Goal: Task Accomplishment & Management: Manage account settings

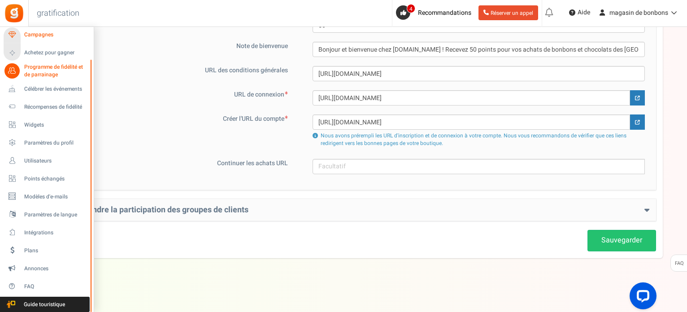
click at [39, 37] on font "Campagnes" at bounding box center [38, 35] width 29 height 8
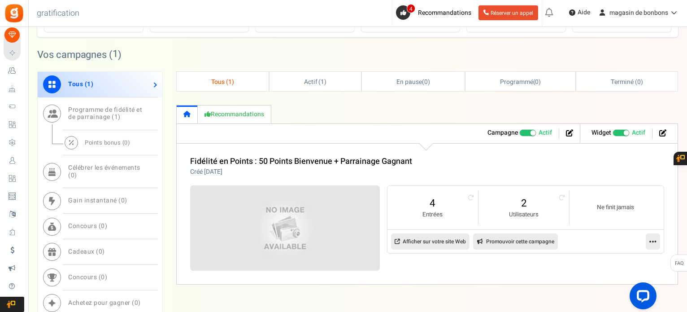
scroll to position [449, 0]
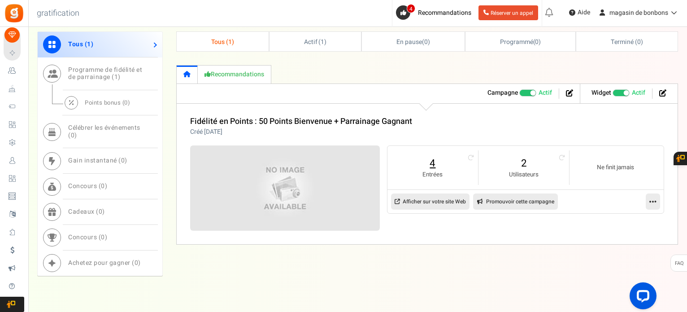
click at [424, 166] on link "4" at bounding box center [433, 163] width 73 height 14
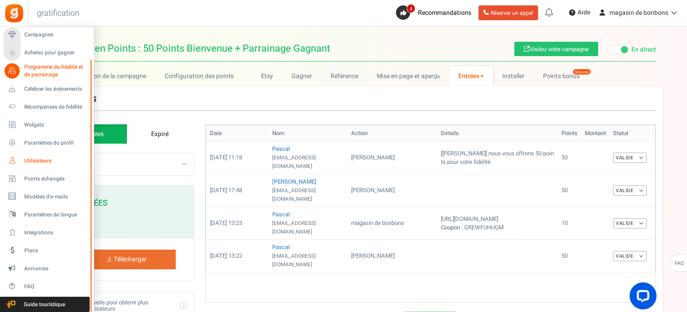
click at [23, 166] on link "Utilisateurs" at bounding box center [47, 160] width 86 height 15
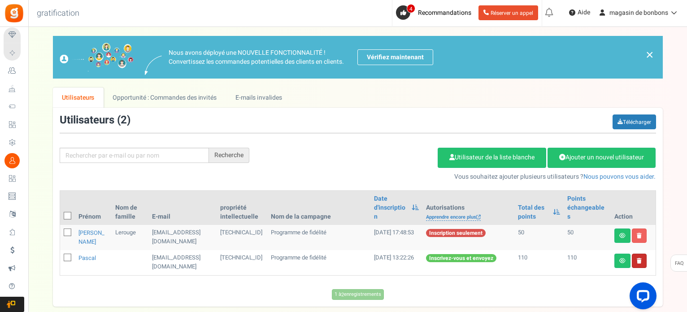
click at [643, 254] on link at bounding box center [639, 261] width 15 height 14
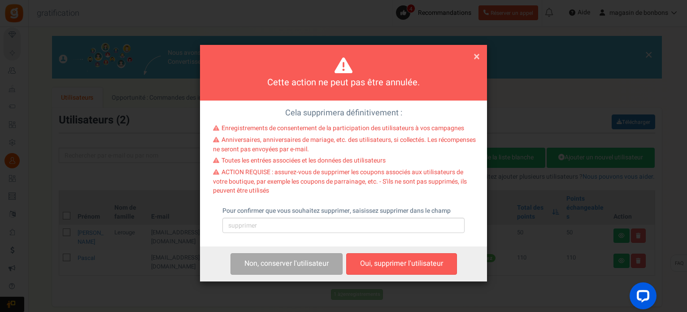
click at [477, 58] on font "×" at bounding box center [477, 56] width 6 height 17
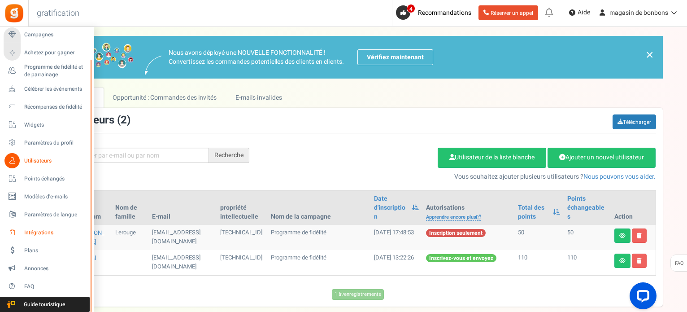
click at [30, 235] on font "Intégrations" at bounding box center [38, 232] width 29 height 8
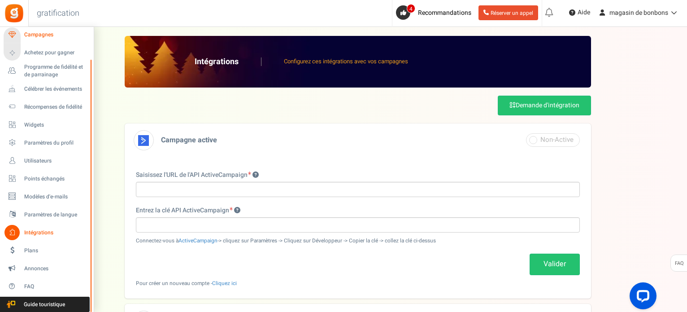
click at [23, 35] on link "Campagnes" at bounding box center [47, 34] width 86 height 15
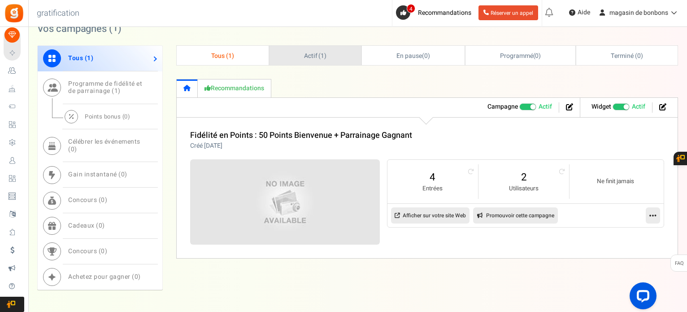
scroll to position [449, 0]
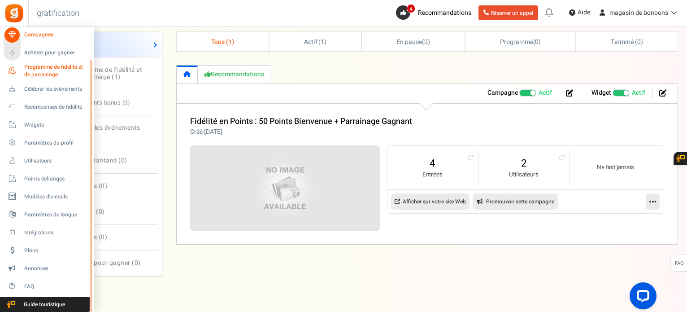
click at [57, 68] on font "Programme de fidélité et de parrainage" at bounding box center [53, 71] width 59 height 16
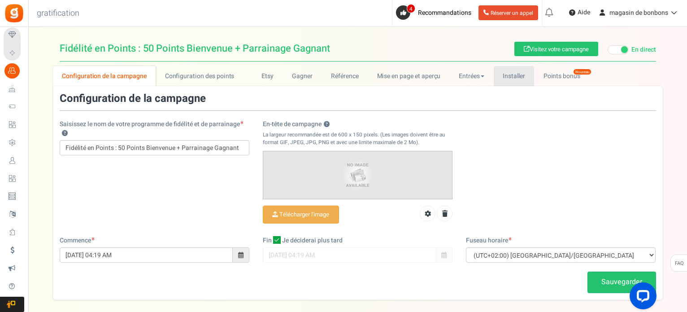
click at [519, 77] on font "Installer" at bounding box center [514, 75] width 22 height 9
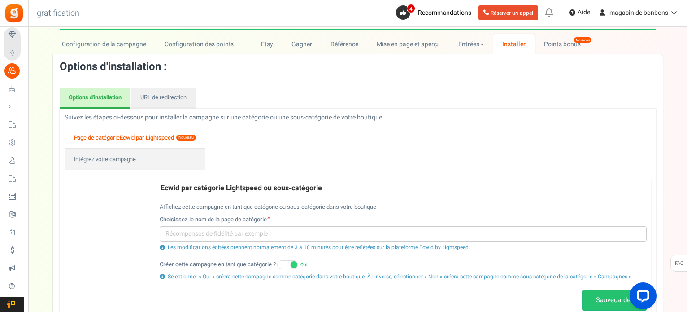
scroll to position [45, 0]
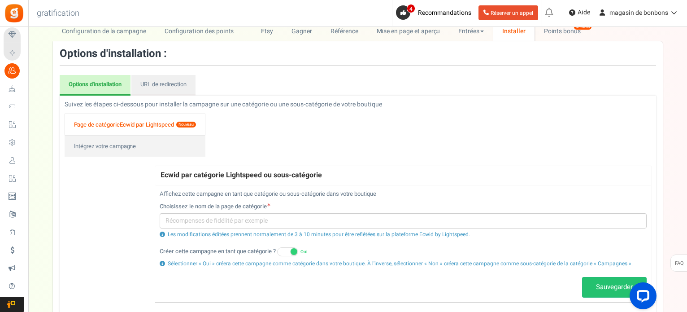
click at [133, 123] on font "Ecwid par Lightspeed" at bounding box center [147, 124] width 54 height 9
click at [126, 142] on font "Intégrez votre campagne" at bounding box center [105, 146] width 62 height 9
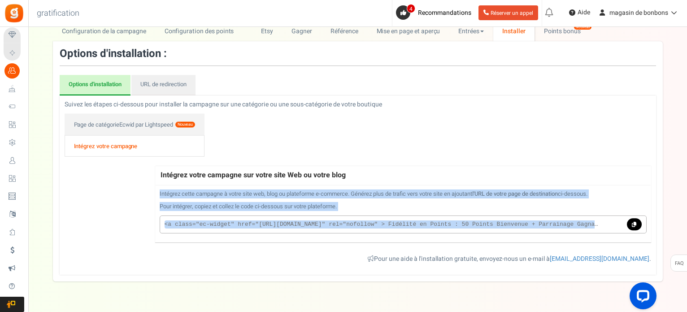
drag, startPoint x: 158, startPoint y: 191, endPoint x: 564, endPoint y: 220, distance: 406.7
click at [621, 236] on div "Intégrez cette campagne à votre site web, blog ou plateforme e-commerce. Génére…" at bounding box center [403, 213] width 496 height 57
click at [535, 211] on div "Intégrez cette campagne à votre site web, blog ou plateforme e-commerce. Génére…" at bounding box center [403, 213] width 496 height 57
click at [464, 202] on p "Pour intégrer, copiez et collez le code ci-dessous sur votre plateforme. Vidéo …" at bounding box center [403, 206] width 487 height 9
click at [386, 207] on p "Pour intégrer, copiez et collez le code ci-dessous sur votre plateforme. Vidéo …" at bounding box center [403, 206] width 487 height 9
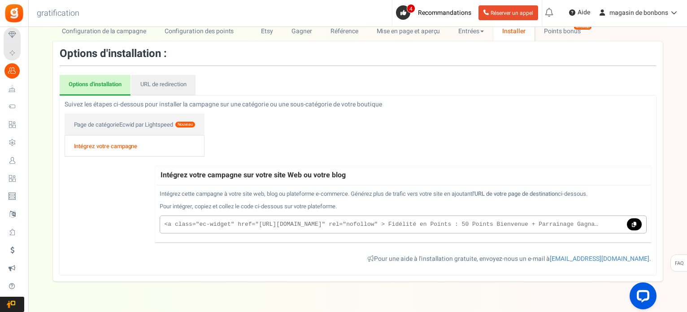
drag, startPoint x: 158, startPoint y: 191, endPoint x: 226, endPoint y: 183, distance: 68.7
click at [361, 210] on div "Intégrez cette campagne à votre site web, blog ou plateforme e-commerce. Génére…" at bounding box center [403, 213] width 496 height 57
copy div "Intégrez cette campagne à votre site web, blog ou plateforme e-commerce. Génére…"
click at [634, 222] on icon at bounding box center [634, 224] width 4 height 5
click at [232, 152] on div "Intégrez des points sur votre site Web Affichez les points utilisateur n'import…" at bounding box center [403, 183] width 496 height 138
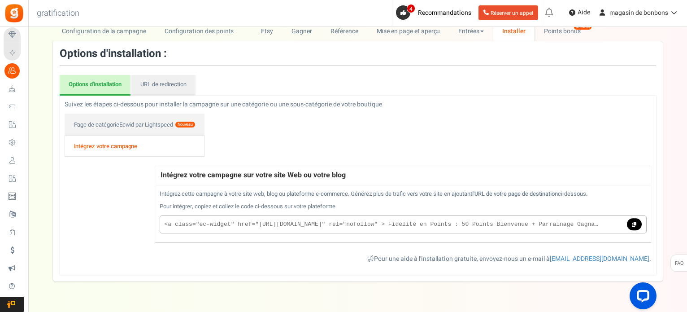
drag, startPoint x: 345, startPoint y: 204, endPoint x: 159, endPoint y: 193, distance: 186.2
click at [159, 193] on div "Intégrez cette campagne à votre site web, blog ou plateforme e-commerce. Génére…" at bounding box center [403, 213] width 496 height 57
copy div "Intégrez cette campagne à votre site web, blog ou plateforme e-commerce. Génére…"
drag, startPoint x: 92, startPoint y: 9, endPoint x: 81, endPoint y: 17, distance: 13.7
click at [81, 17] on div "Retour à l'accueil Retour à la configuration du programme gratification 0 AVERT…" at bounding box center [357, 13] width 661 height 27
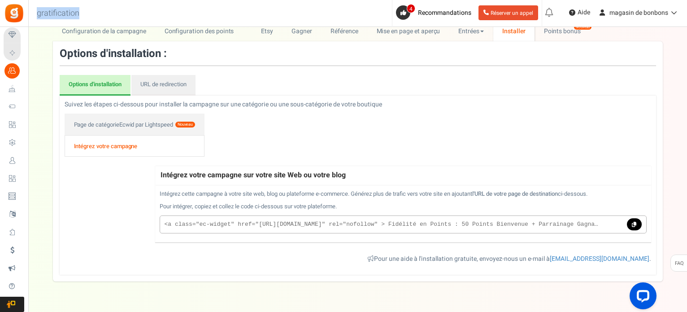
copy font "gratification"
drag, startPoint x: 639, startPoint y: 219, endPoint x: 661, endPoint y: 231, distance: 25.5
click at [639, 219] on link at bounding box center [634, 224] width 14 height 13
click at [634, 222] on icon at bounding box center [634, 224] width 4 height 5
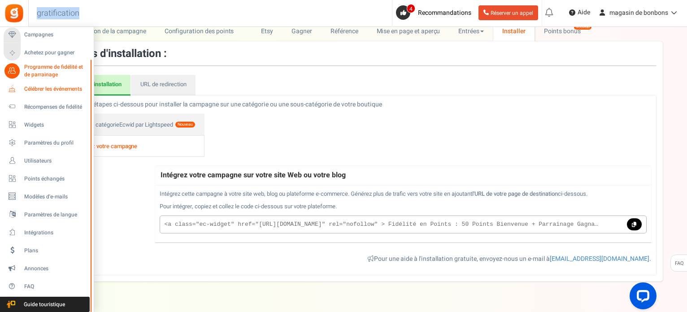
click at [33, 88] on font "Célébrer les événements" at bounding box center [53, 89] width 58 height 8
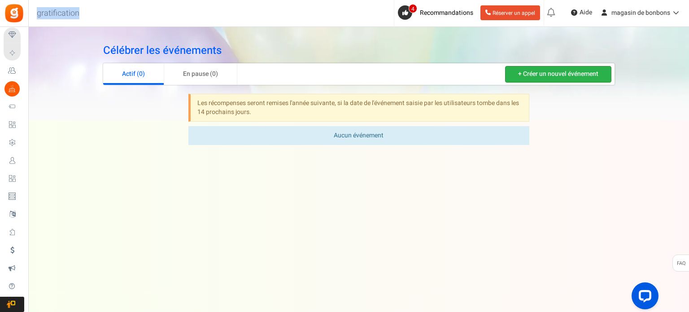
click at [522, 77] on font "+ Créer un nouvel événement" at bounding box center [558, 74] width 80 height 9
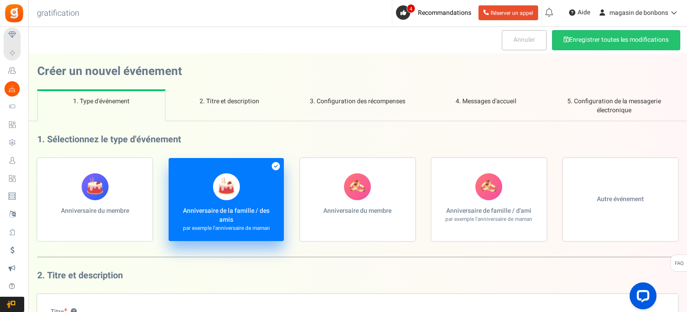
click at [124, 200] on label "Anniversaire du membre" at bounding box center [94, 199] width 115 height 83
click at [43, 166] on input "Anniversaire du membre" at bounding box center [40, 163] width 6 height 6
radio input "true"
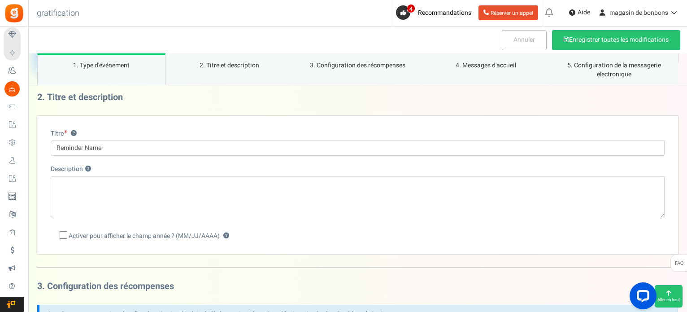
scroll to position [180, 0]
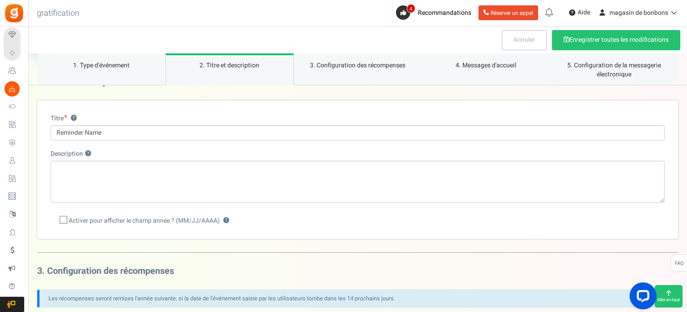
click at [57, 222] on label "Activer pour afficher le champ année ? (MM/JJ/AAAA) ?" at bounding box center [140, 220] width 179 height 9
click at [57, 222] on input "Activer pour afficher le champ année ? (MM/JJ/AAAA) ?" at bounding box center [54, 221] width 6 height 6
checkbox input "true"
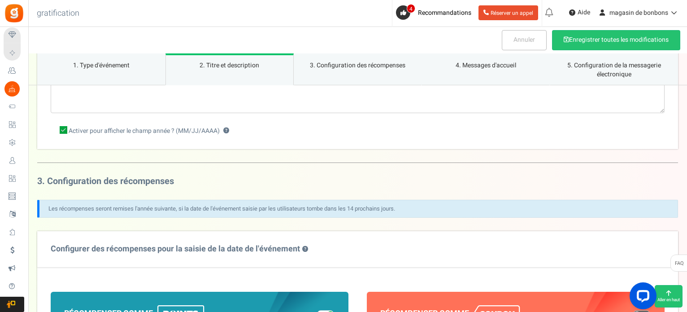
scroll to position [135, 0]
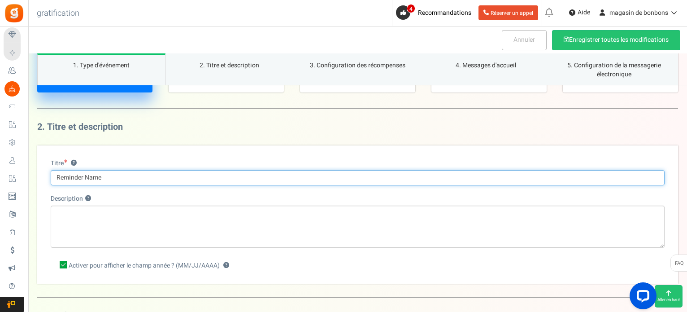
drag, startPoint x: 108, startPoint y: 182, endPoint x: 36, endPoint y: 181, distance: 71.8
paste input "Date de naissance = Douce surprise ! Saisissez-la"
type input "Date de naissance = Douce surprise ! Saisissez-la"
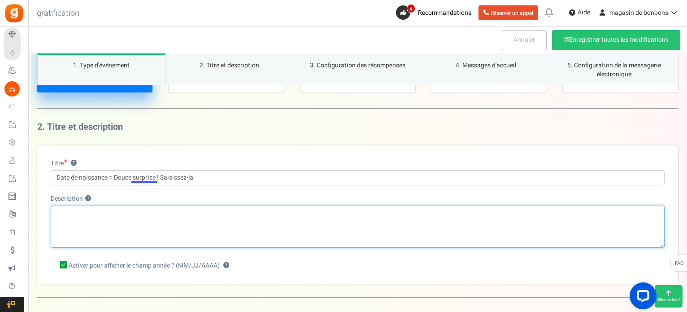
click at [76, 230] on textarea "Description ?" at bounding box center [358, 227] width 614 height 42
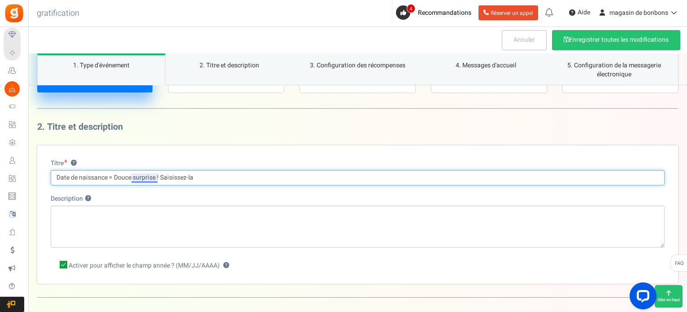
click at [152, 178] on input "Date de naissance = Douce surprise ! Saisissez-la" at bounding box center [358, 177] width 614 height 15
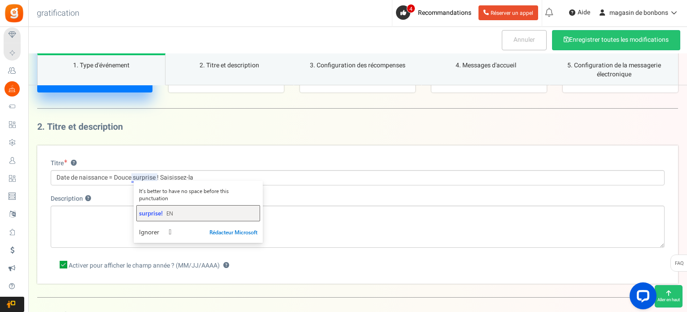
click at [155, 210] on span "surprise!" at bounding box center [151, 213] width 24 height 9
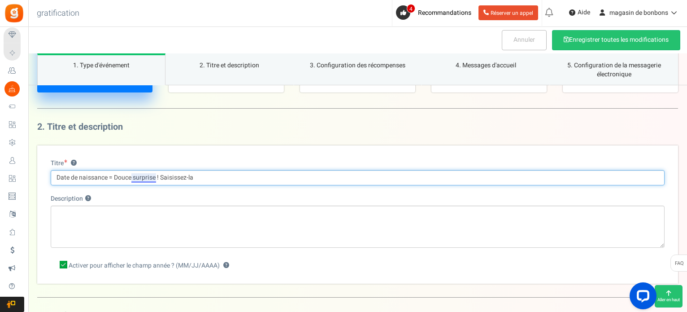
click at [151, 175] on input "Date de naissance = Douce surprise ! Saisissez-la" at bounding box center [358, 177] width 614 height 15
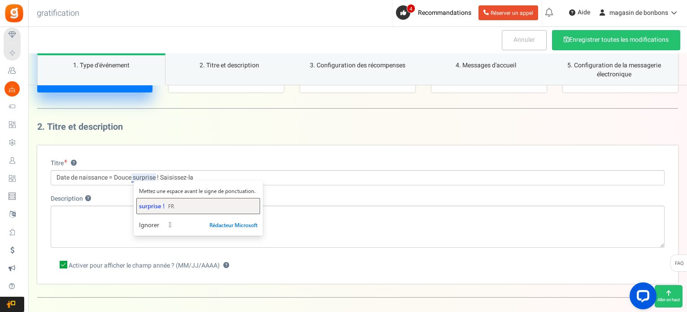
click at [143, 206] on span "surprise !" at bounding box center [152, 205] width 26 height 9
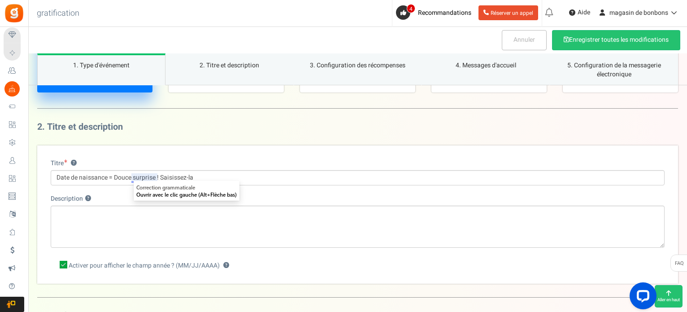
click at [87, 195] on label "Description ?" at bounding box center [71, 198] width 40 height 9
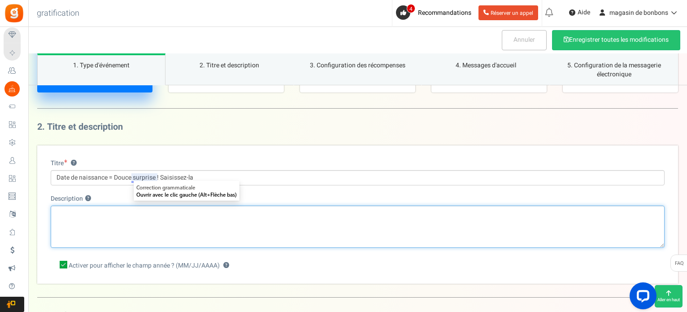
click at [87, 206] on textarea "Description ?" at bounding box center [358, 227] width 614 height 42
paste textarea "En indiquant votre date de naissance, vous nous permettez de vous offrir une do…"
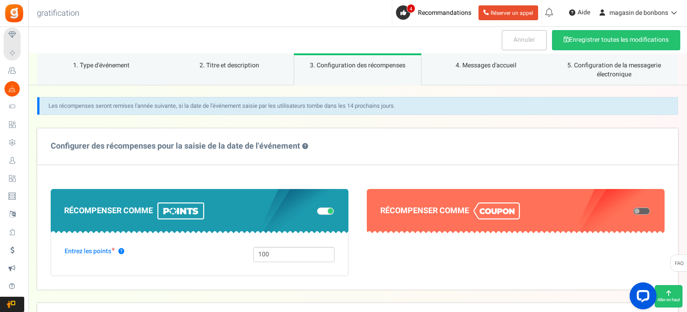
scroll to position [404, 0]
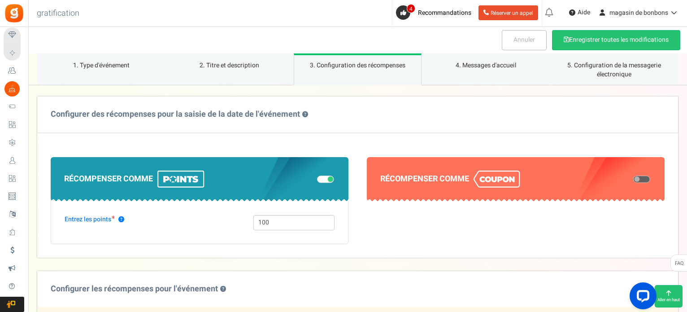
type textarea "En indiquant votre date de naissance, vous nous permettez de vous offrir une do…"
click at [318, 176] on span at bounding box center [325, 179] width 17 height 7
click at [317, 177] on input "checkbox" at bounding box center [317, 179] width 0 height 4
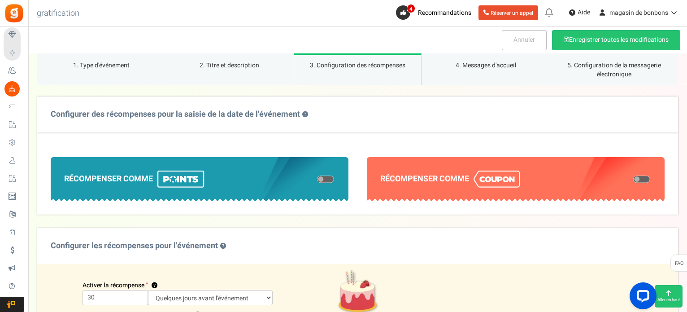
click at [643, 178] on span at bounding box center [642, 179] width 17 height 7
click at [634, 178] on input "checkbox" at bounding box center [634, 179] width 0 height 4
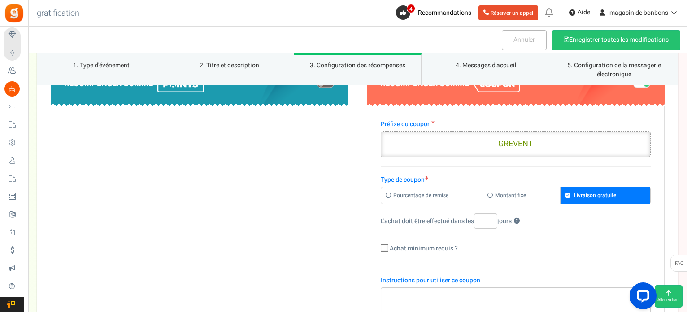
scroll to position [539, 0]
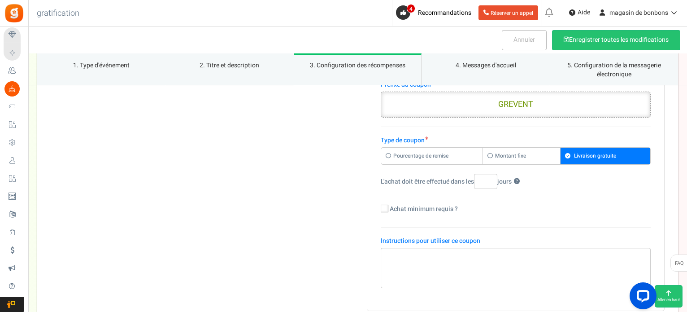
click at [493, 154] on icon at bounding box center [492, 155] width 8 height 5
click at [387, 154] on input "Montant fixe" at bounding box center [384, 152] width 6 height 6
radio input "true"
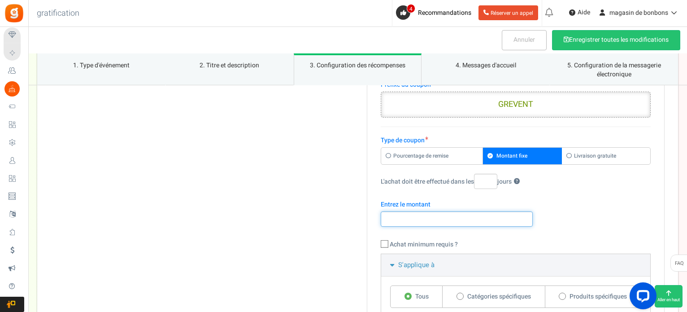
click at [437, 219] on input "number" at bounding box center [457, 218] width 152 height 15
type input "10"
click at [481, 176] on input "L'achat doit être effectué dans les jours ?" at bounding box center [485, 181] width 23 height 15
click at [497, 177] on input "1" at bounding box center [485, 181] width 23 height 15
click at [497, 177] on input "2" at bounding box center [485, 181] width 23 height 15
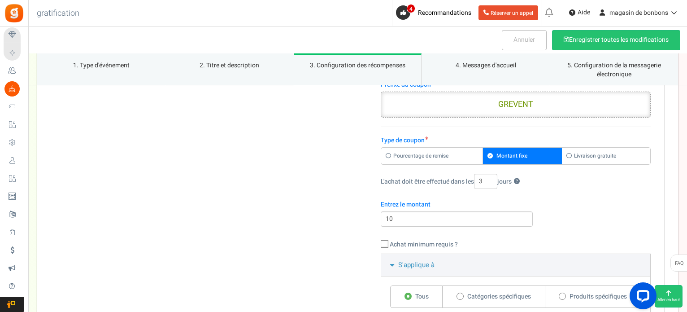
click at [497, 177] on input "3" at bounding box center [485, 181] width 23 height 15
type input "60"
click at [497, 177] on input "60" at bounding box center [485, 181] width 23 height 15
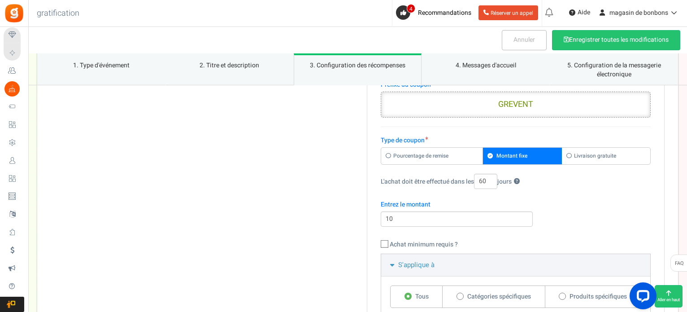
click at [497, 177] on input "60" at bounding box center [485, 181] width 23 height 15
click at [475, 193] on div "Type de coupon Pourcentage de remise Montant fixe Livraison gratuite 60 ? 10" at bounding box center [516, 195] width 270 height 118
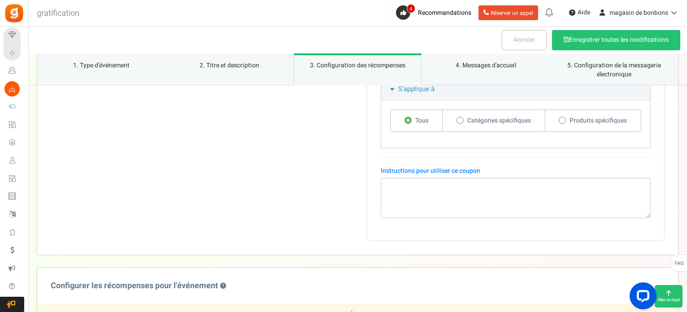
scroll to position [718, 0]
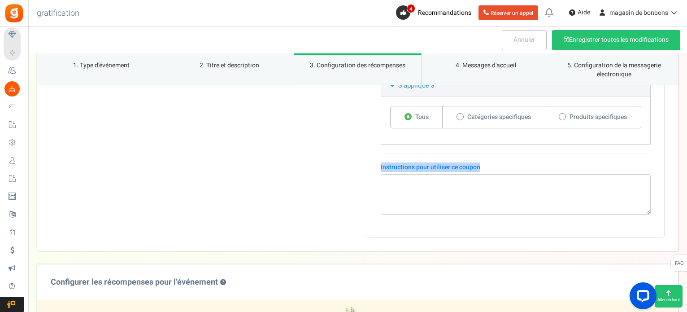
drag, startPoint x: 380, startPoint y: 164, endPoint x: 474, endPoint y: 166, distance: 93.8
click at [481, 165] on div "Préfixe du coupon GREVENT Type de coupon Pourcentage de remise Montant fixe 60 …" at bounding box center [516, 59] width 298 height 355
copy font "Instructions pour utiliser ce coupon"
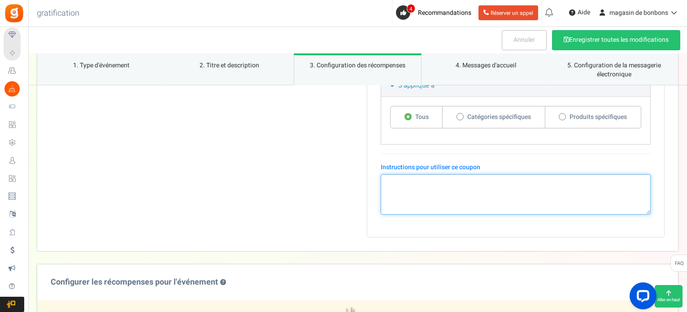
paste textarea "Instructions d'Utilisation du Bon de 10 € Pour utiliser votre bon d'achat de 10…"
type textarea "Instructions d'Utilisation du Bon de 10 € Pour utiliser votre bon d'achat de 10…"
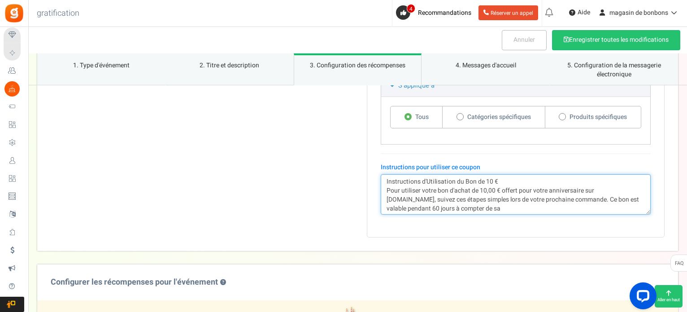
drag, startPoint x: 513, startPoint y: 204, endPoint x: 386, endPoint y: 172, distance: 131.4
click at [386, 172] on div "Instructions pour utiliser ce coupon Instructions d'Utilisation du Bon de 10 € …" at bounding box center [516, 189] width 270 height 52
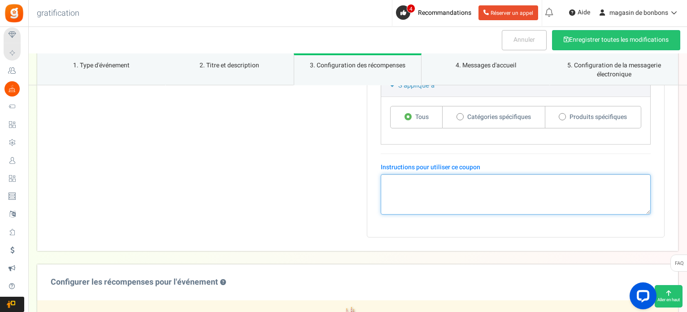
paste textarea "Pour utiliser votre bon d'achat de 10,00 € offert pour votre anniversaire sur […"
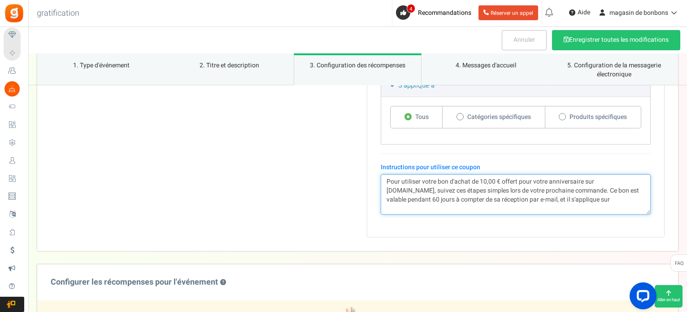
drag, startPoint x: 616, startPoint y: 196, endPoint x: 371, endPoint y: 171, distance: 246.8
click at [371, 171] on div "Préfixe du coupon GREVENT Type de coupon Pourcentage de remise Montant fixe 60 …" at bounding box center [516, 59] width 298 height 355
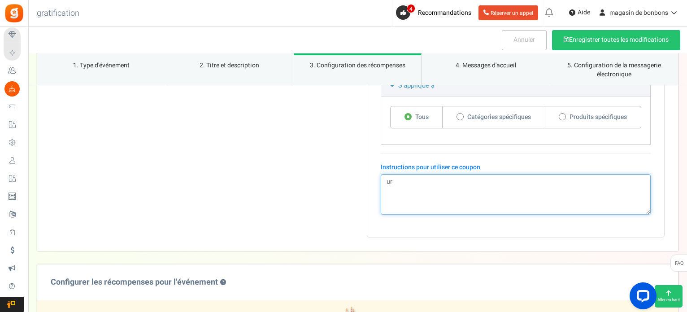
type textarea "ur"
drag, startPoint x: 412, startPoint y: 188, endPoint x: 380, endPoint y: 183, distance: 33.1
click at [380, 183] on div "Préfixe du coupon GREVENT Type de coupon Pourcentage de remise Montant fixe 60 …" at bounding box center [516, 59] width 298 height 355
paste textarea "Pour utiliser votre bon d'achat de 10,00 € offert pour votre anniversaire sur […"
type textarea "Pour utiliser votre bon d'achat de 10,00 € offert pour votre anniversaire sur […"
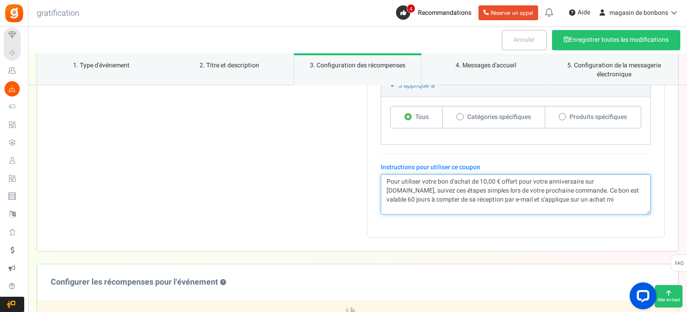
drag, startPoint x: 627, startPoint y: 196, endPoint x: 382, endPoint y: 173, distance: 245.6
click at [382, 174] on textarea "Pour utiliser votre bon d'achat de 10,00 € offert pour votre anniversaire sur […" at bounding box center [516, 194] width 270 height 40
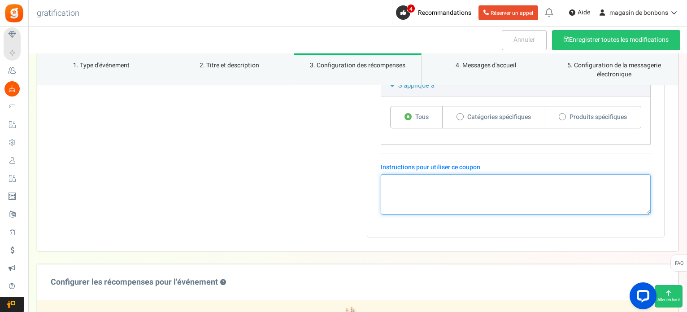
paste textarea "Utilisez votre bon d'achat de 10,00 € anniversaire sur [DOMAIN_NAME] en l'appli…"
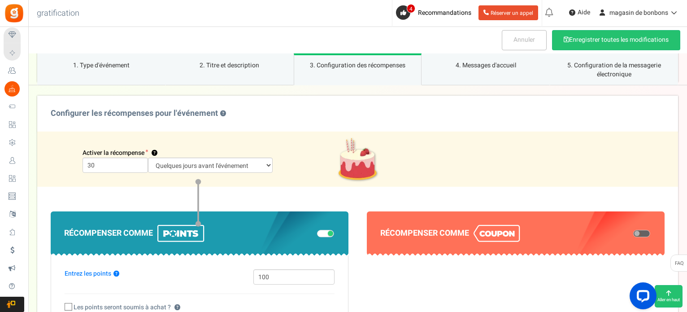
scroll to position [898, 0]
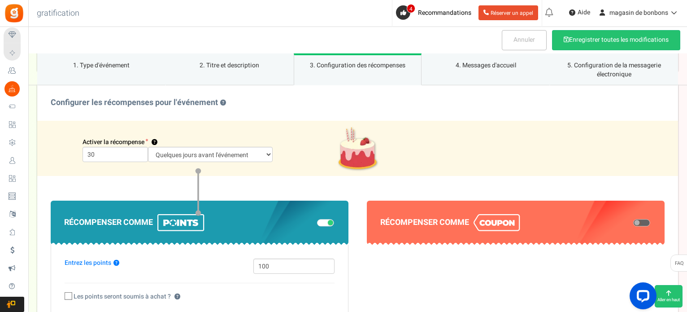
type textarea "Utilisez votre bon d'achat de 10,00 € anniversaire sur [DOMAIN_NAME] en l'appli…"
click at [646, 219] on span at bounding box center [642, 222] width 17 height 7
click at [634, 221] on input "checkbox" at bounding box center [634, 223] width 0 height 4
select select "1"
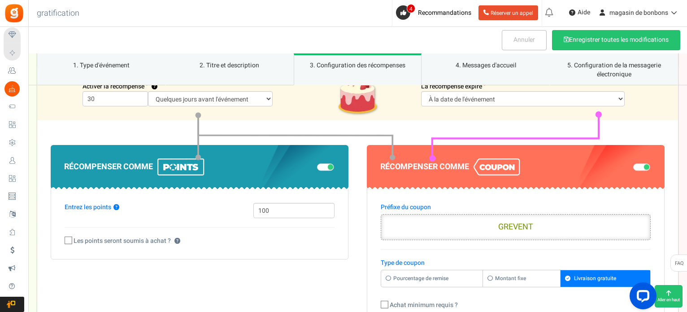
scroll to position [987, 0]
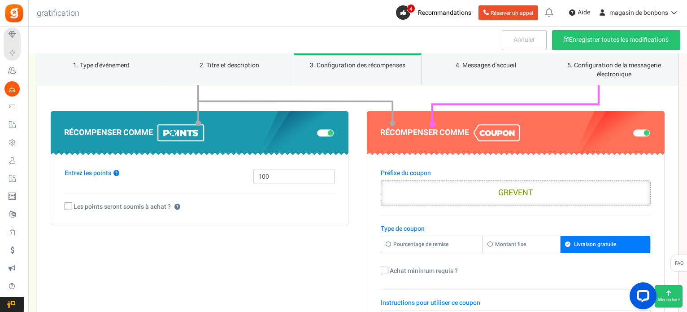
click at [491, 241] on icon at bounding box center [492, 243] width 8 height 5
click at [387, 241] on input "Montant fixe" at bounding box center [384, 241] width 6 height 6
radio input "true"
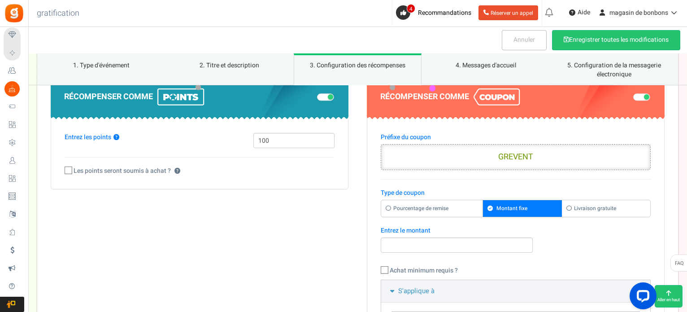
scroll to position [1032, 0]
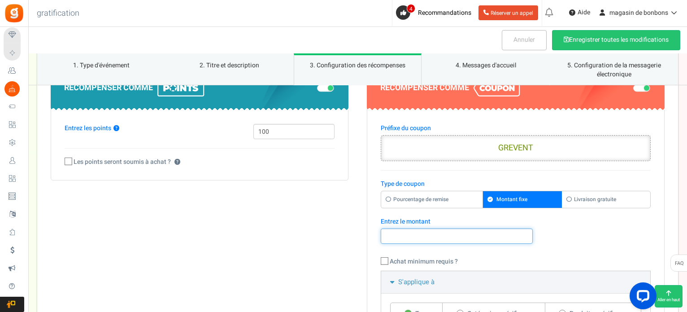
click at [412, 237] on input "number" at bounding box center [457, 235] width 152 height 15
type input "10"
click at [526, 229] on input "10" at bounding box center [457, 235] width 152 height 15
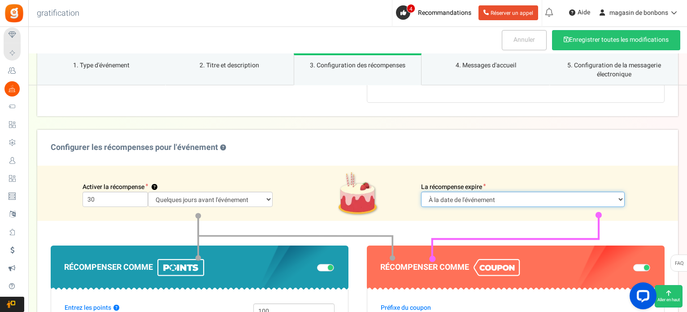
click at [492, 200] on select "Jours après la date de l'événement À la date de l'événement" at bounding box center [523, 199] width 204 height 15
click at [487, 192] on select "Jours après la date de l'événement À la date de l'événement" at bounding box center [523, 199] width 204 height 15
click at [519, 198] on select "Jours après la date de l'événement À la date de l'événement" at bounding box center [549, 199] width 125 height 15
select select "1"
click at [487, 192] on select "Jours après la date de l'événement À la date de l'événement" at bounding box center [549, 199] width 125 height 15
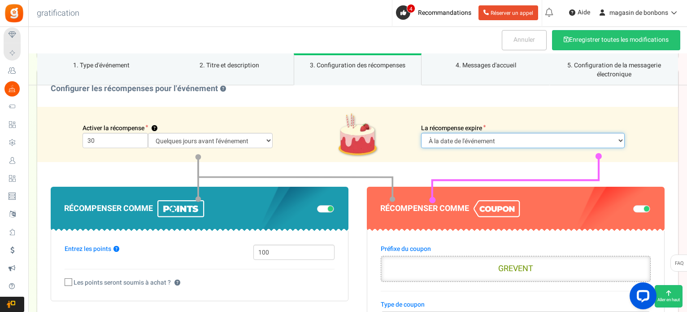
scroll to position [942, 0]
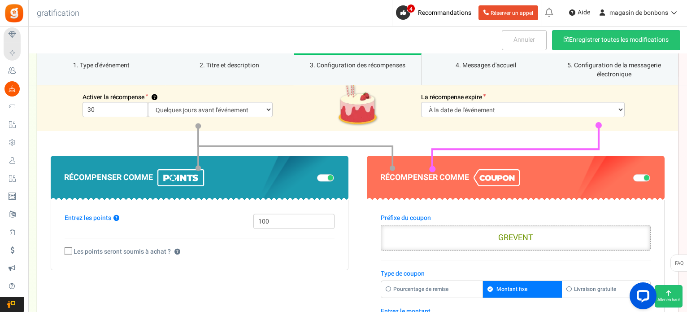
click at [329, 177] on span at bounding box center [330, 177] width 5 height 5
click at [317, 177] on input "checkbox" at bounding box center [317, 178] width 0 height 4
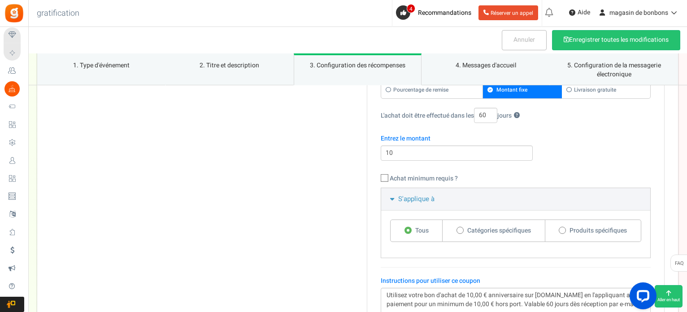
scroll to position [628, 0]
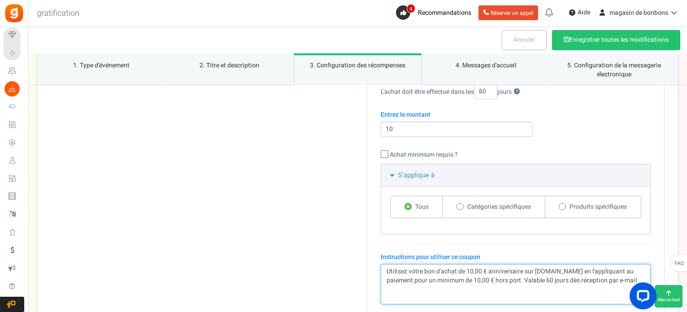
drag, startPoint x: 639, startPoint y: 276, endPoint x: 386, endPoint y: 271, distance: 253.1
click at [386, 271] on textarea "Utilisez votre bon d'achat de 10,00 € anniversaire sur [DOMAIN_NAME] en l'appli…" at bounding box center [516, 284] width 270 height 40
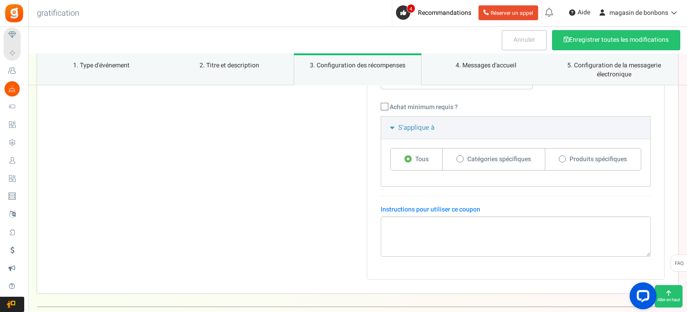
scroll to position [1212, 0]
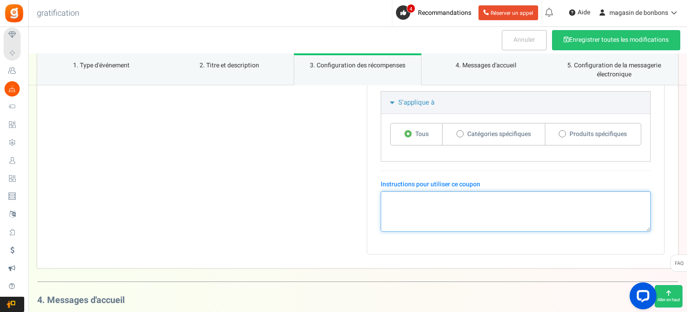
paste textarea "Utilisez votre bon d'achat de 10,00 € anniversaire sur [DOMAIN_NAME] en l'appli…"
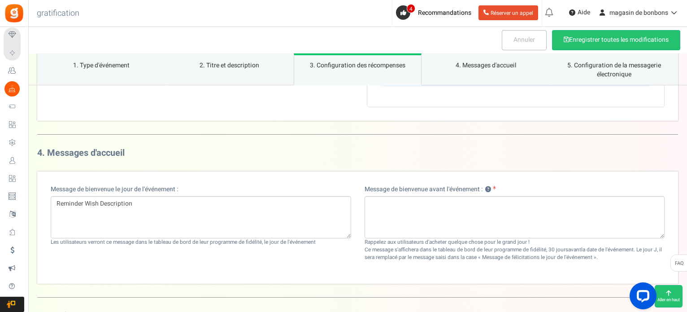
scroll to position [1346, 0]
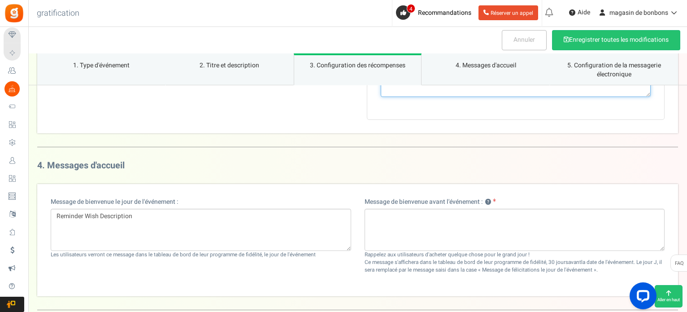
type textarea "Utilisez votre bon d'achat de 10,00 € anniversaire sur [DOMAIN_NAME] en l'appli…"
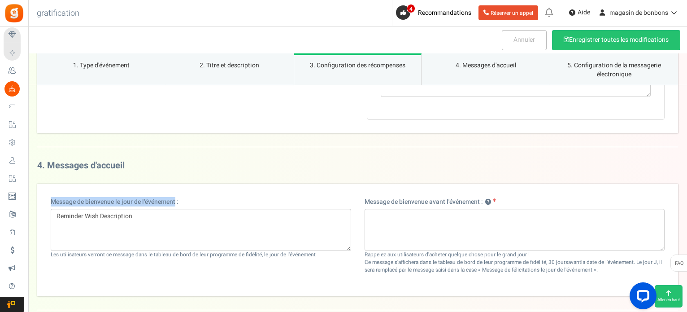
drag, startPoint x: 53, startPoint y: 195, endPoint x: 177, endPoint y: 199, distance: 124.8
click at [177, 199] on font "Message de bienvenue le jour de l'événement :" at bounding box center [115, 201] width 128 height 9
copy font "Message de bienvenue le jour de l'événement"
drag, startPoint x: 321, startPoint y: 250, endPoint x: 51, endPoint y: 252, distance: 270.2
click at [51, 252] on div "Les utilisateurs verront ce message dans le tableau de bord de leur programme d…" at bounding box center [201, 255] width 301 height 8
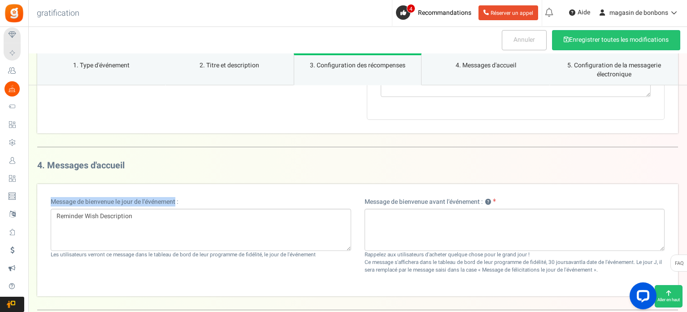
copy font "Les utilisateurs verront ce message dans le tableau de bord de leur programme d…"
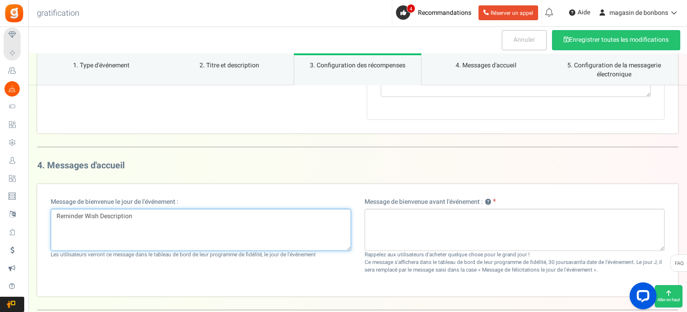
drag, startPoint x: 137, startPoint y: 210, endPoint x: 54, endPoint y: 211, distance: 83.0
click at [54, 211] on textarea "Reminder Wish Description" at bounding box center [201, 230] width 301 height 42
paste textarea "Joyeux anniversaire, [Nom du Client] ! Chez [DOMAIN_NAME], nous célébrons votre…"
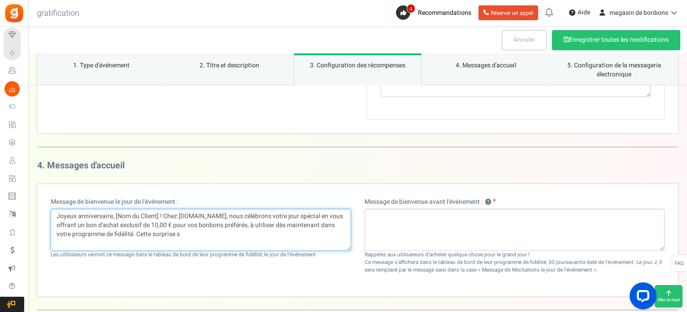
click at [158, 211] on textarea "Joyeux anniversaire, [Nom du Client] ! Chez [DOMAIN_NAME], nous célébrons votre…" at bounding box center [201, 230] width 301 height 42
type textarea "Joyeux anniversaire, ! Chez [DOMAIN_NAME], nous célébrons votre jour spécial en…"
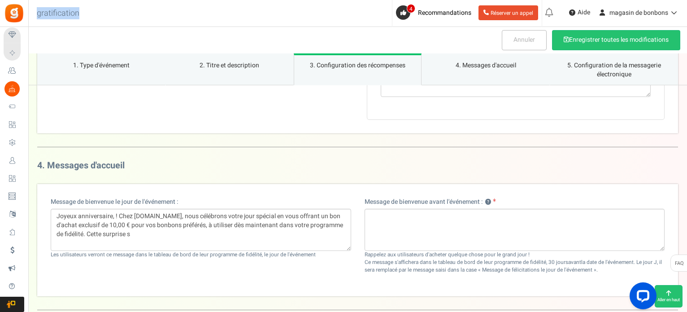
drag, startPoint x: 84, startPoint y: 10, endPoint x: 79, endPoint y: 9, distance: 5.0
click at [79, 9] on div "Retour à l'accueil Retour à la configuration du programme gratification 0 AVERT…" at bounding box center [357, 13] width 661 height 27
copy font "gratification"
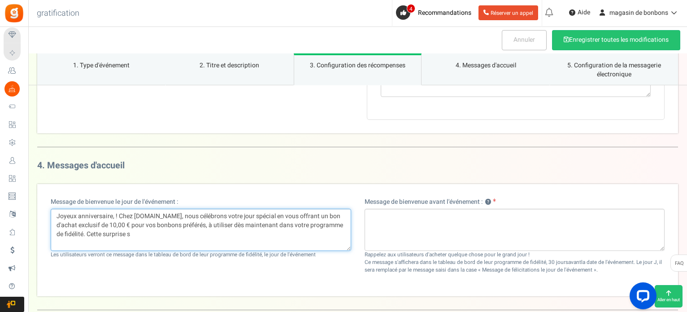
drag, startPoint x: 187, startPoint y: 232, endPoint x: 45, endPoint y: 197, distance: 145.6
click at [45, 197] on div "Message de bienvenue le jour de l'événement : Joyeux anniversaire, ! Chez [DOMA…" at bounding box center [201, 232] width 314 height 70
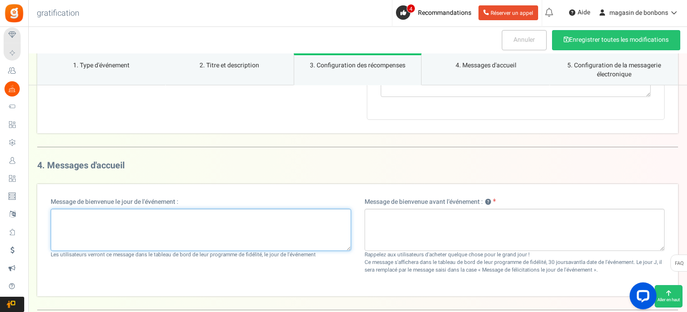
paste textarea "Joyeux anniversaire ! Chez [DOMAIN_NAME], célébrez votre jour spécial avec un b…"
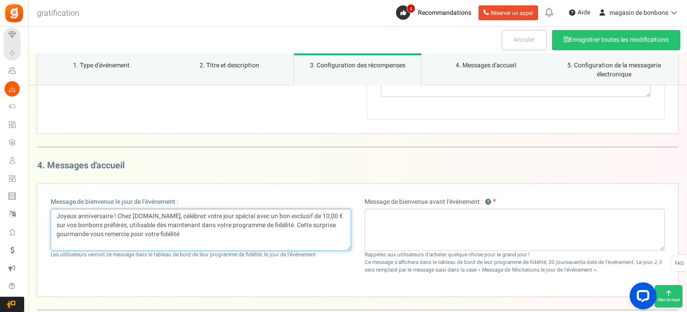
drag, startPoint x: 315, startPoint y: 221, endPoint x: 151, endPoint y: 224, distance: 164.3
click at [151, 224] on textarea "Joyeux anniversaire ! Chez [DOMAIN_NAME], célébrez votre jour spécial avec un b…" at bounding box center [201, 230] width 301 height 42
click at [151, 227] on textarea "Joyeux anniversaire ! Chez [DOMAIN_NAME], célébrez votre jour spécial avec un b…" at bounding box center [201, 230] width 301 height 42
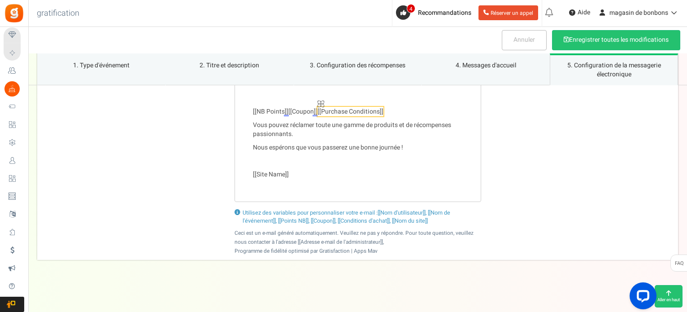
scroll to position [2221, 0]
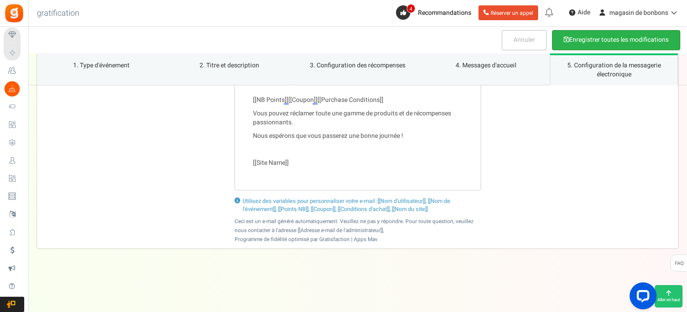
type textarea "Joyeux anniversaire ! Chez [DOMAIN_NAME], célébrez votre jour spécial avec un b…"
click at [578, 35] on button "Enregistrer toutes les modifications" at bounding box center [616, 40] width 128 height 20
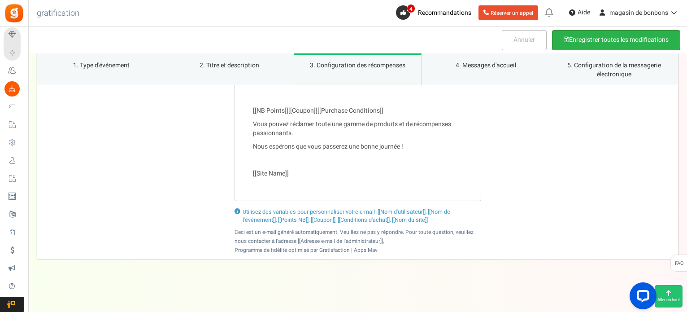
scroll to position [1404, 0]
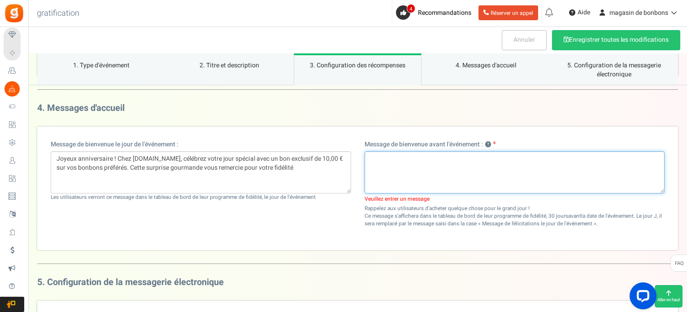
click at [385, 153] on textarea at bounding box center [515, 172] width 301 height 42
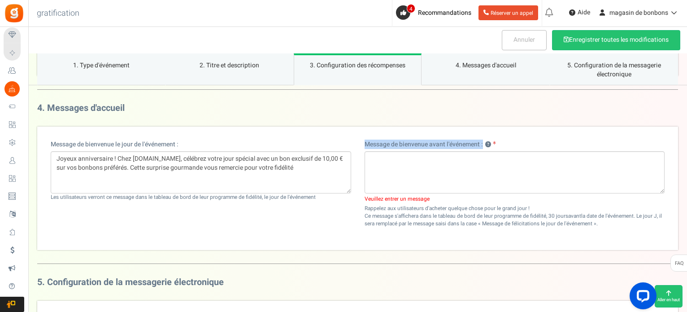
drag, startPoint x: 366, startPoint y: 138, endPoint x: 484, endPoint y: 138, distance: 118.0
click at [484, 140] on div "Message de bienvenue avant l'événement : ? Veuillez entrer un message Rappelez …" at bounding box center [515, 188] width 314 height 96
copy font "Message de bienvenue avant l'événement :"
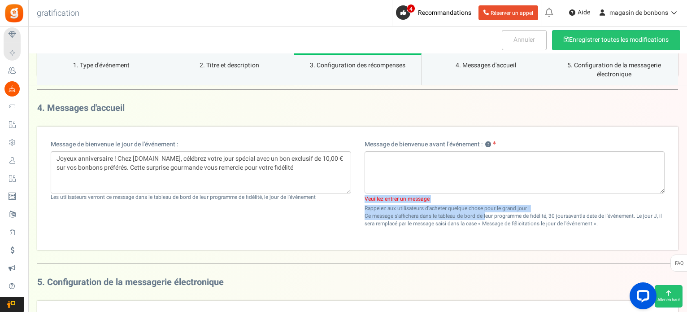
drag, startPoint x: 364, startPoint y: 195, endPoint x: 393, endPoint y: 209, distance: 31.9
click at [393, 209] on div "Message de bienvenue avant l'événement : ? Veuillez entrer un message Rappelez …" at bounding box center [515, 183] width 301 height 87
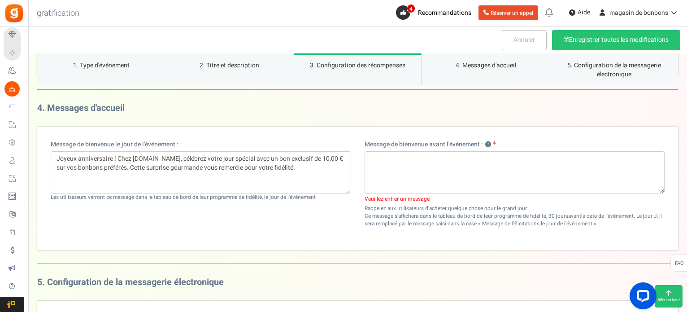
click at [390, 226] on div "Message de bienvenue avant l'événement : ? Veuillez entrer un message Rappelez …" at bounding box center [515, 188] width 314 height 96
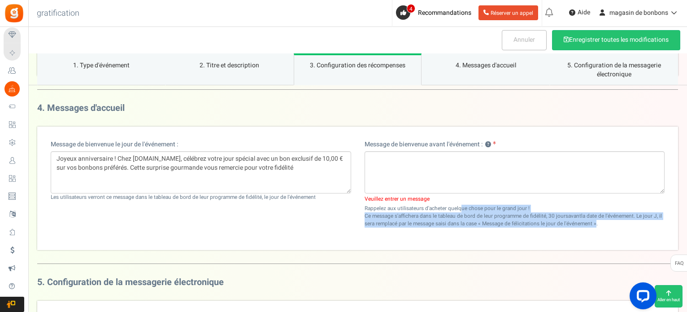
drag, startPoint x: 363, startPoint y: 202, endPoint x: 601, endPoint y: 220, distance: 238.9
click at [601, 220] on div "Message de bienvenue avant l'événement : ? Veuillez entrer un message Rappelez …" at bounding box center [515, 188] width 314 height 96
copy div "Rappelez aux utilisateurs d'acheter quelque chose pour le grand jour ! Ce messa…"
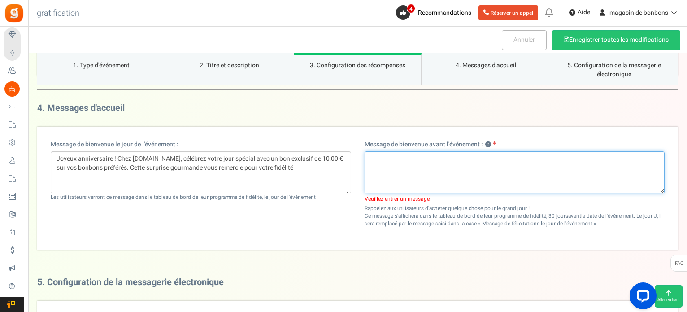
click at [390, 153] on textarea at bounding box center [515, 172] width 301 height 42
paste textarea "Votre anniversaire approche dans 30 jours ! Chez [DOMAIN_NAME], préparez le gra…"
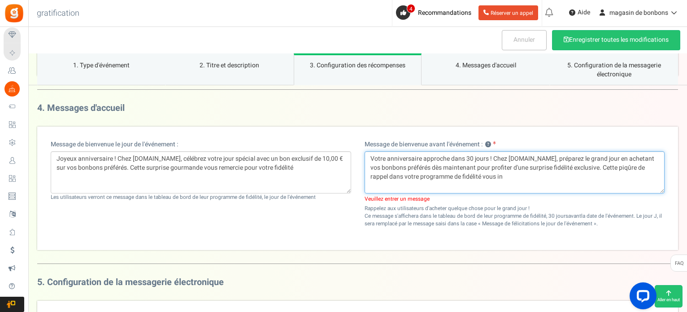
type textarea "Votre anniversaire approche dans 30 jours ! Chez [DOMAIN_NAME], préparez le gra…"
drag, startPoint x: 533, startPoint y: 174, endPoint x: 366, endPoint y: 152, distance: 168.3
click at [366, 152] on textarea "Votre anniversaire approche dans 30 jours ! Chez [DOMAIN_NAME], préparez le gra…" at bounding box center [515, 172] width 301 height 42
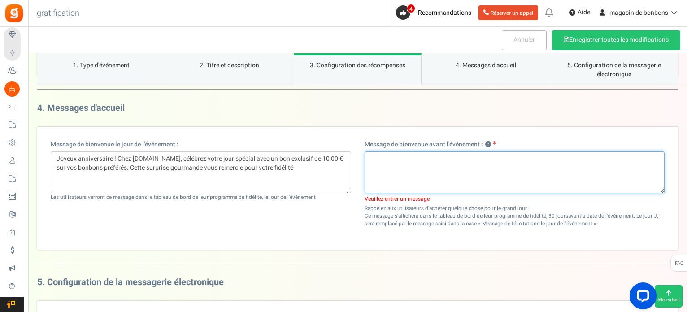
paste textarea "Votre anniversaire approche dans 30 jours ! Chez [DOMAIN_NAME], achetez vos bon…"
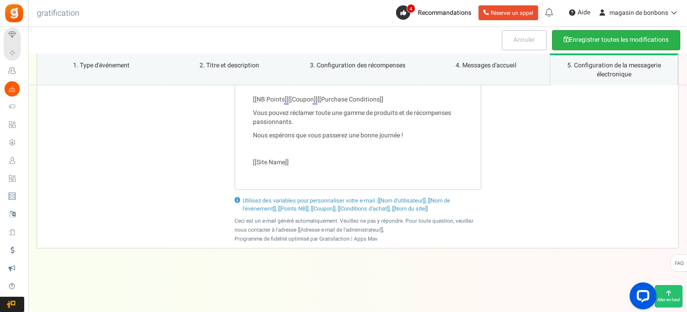
type textarea "Votre anniversaire approche dans 30 jours ! Chez [DOMAIN_NAME], achetez vos bon…"
click at [607, 37] on font "Enregistrer toutes les modifications" at bounding box center [619, 39] width 100 height 9
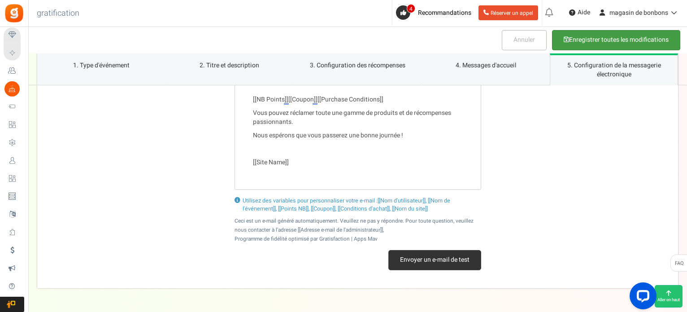
scroll to position [2262, 0]
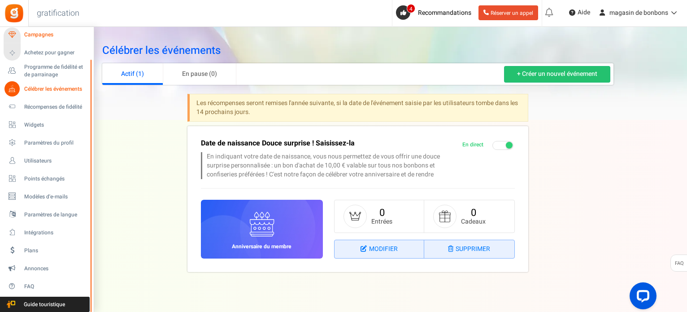
click at [28, 36] on font "Campagnes" at bounding box center [38, 35] width 29 height 8
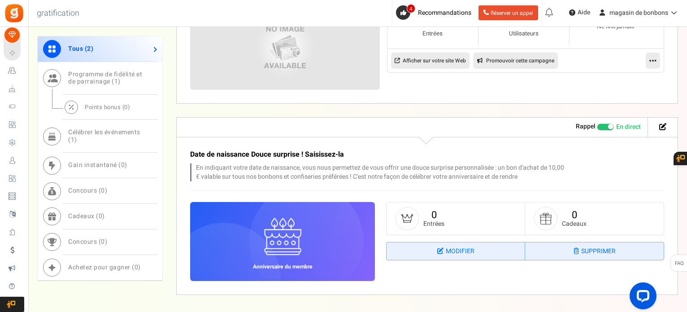
scroll to position [575, 0]
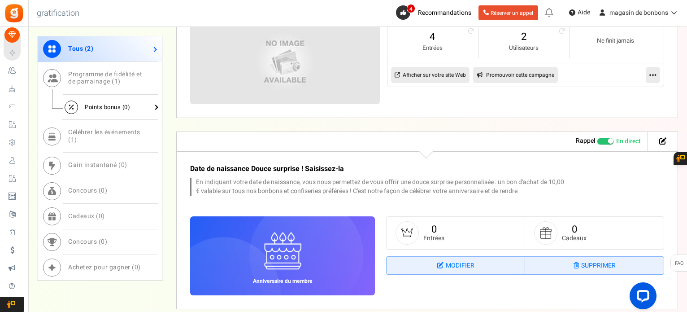
drag, startPoint x: 99, startPoint y: 135, endPoint x: 80, endPoint y: 109, distance: 32.1
click at [94, 86] on div "Tous ( 2 ) Programme de fidélité et de parrainage ( 1 ) Points bonus ( 0 ) Célé…" at bounding box center [100, 158] width 126 height 245
drag, startPoint x: 50, startPoint y: 133, endPoint x: 140, endPoint y: 132, distance: 90.2
click at [51, 80] on div "Tous ( 2 ) Programme de fidélité et de parrainage ( 1 ) Points bonus ( 0 ) Célé…" at bounding box center [100, 158] width 126 height 245
click at [153, 134] on link "Célébrer les événements ( 1 )" at bounding box center [100, 136] width 125 height 33
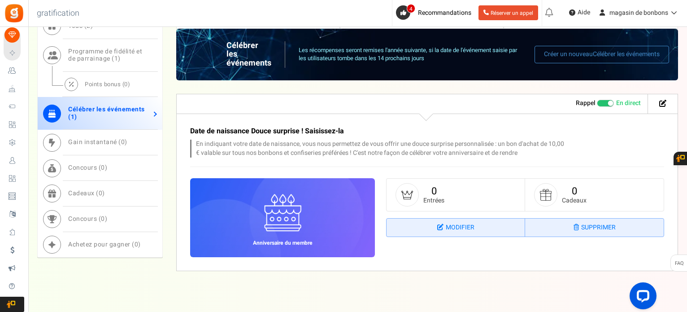
scroll to position [479, 0]
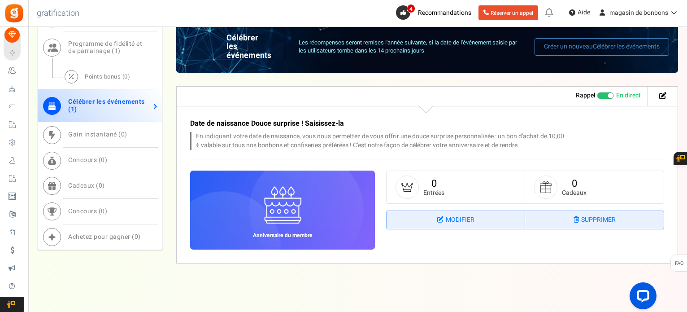
click at [101, 99] on font "Célébrer les événements (" at bounding box center [106, 105] width 77 height 17
click at [449, 217] on font "Modifier" at bounding box center [460, 219] width 29 height 9
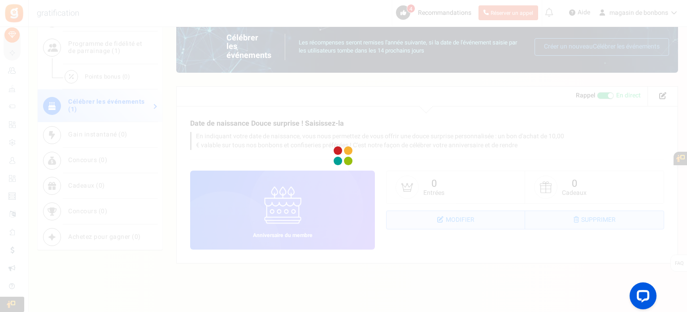
select select "1"
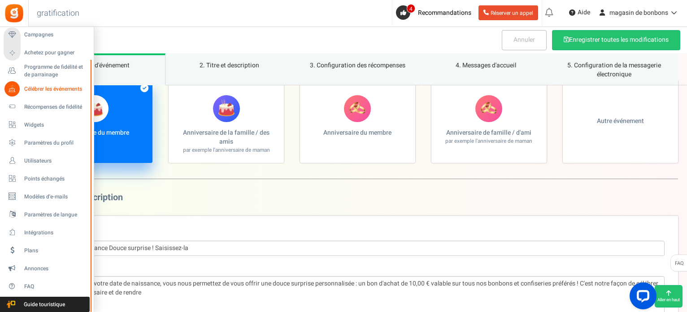
scroll to position [45, 0]
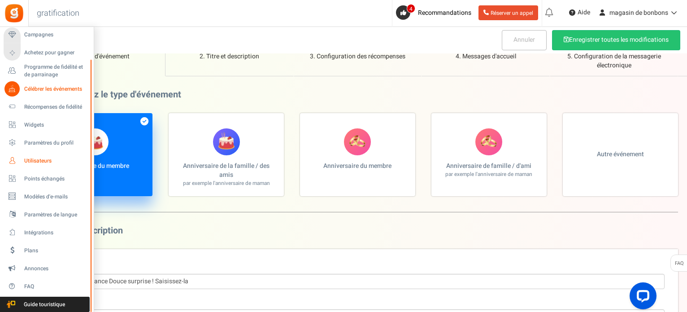
click at [32, 158] on font "Utilisateurs" at bounding box center [37, 161] width 27 height 8
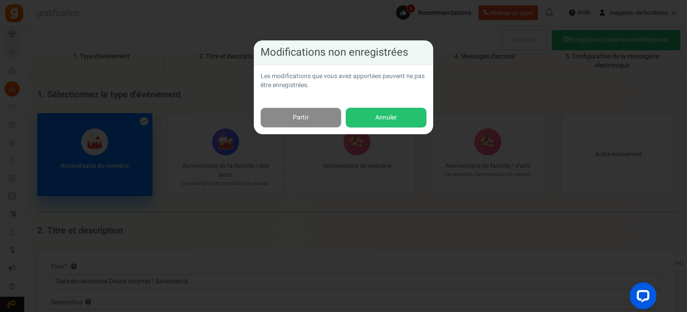
click at [322, 120] on link "Partir" at bounding box center [301, 118] width 81 height 20
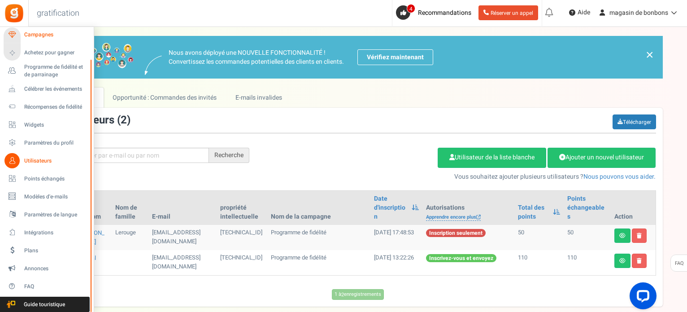
click at [47, 38] on font "Campagnes" at bounding box center [38, 35] width 29 height 8
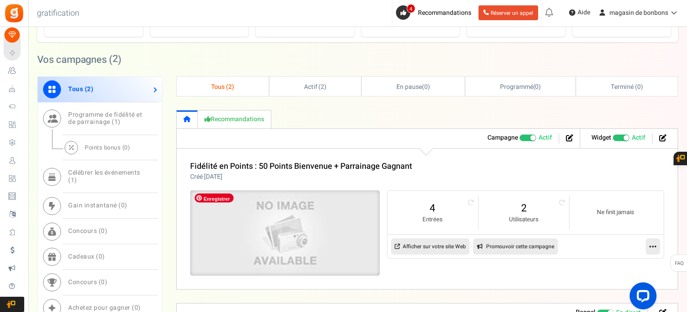
scroll to position [539, 0]
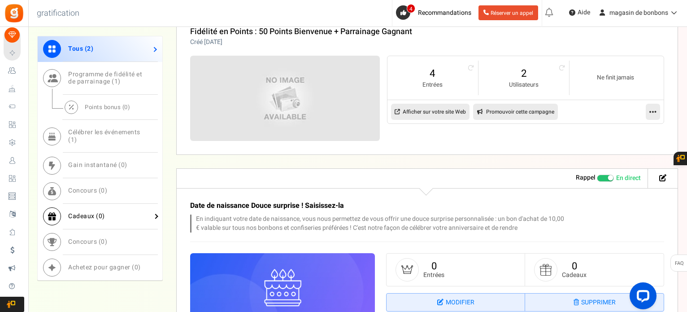
click at [88, 215] on font "Cadeaux (" at bounding box center [83, 215] width 31 height 9
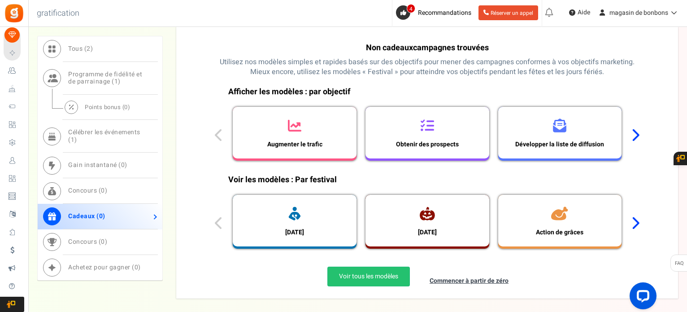
click at [635, 223] on icon at bounding box center [635, 222] width 9 height 13
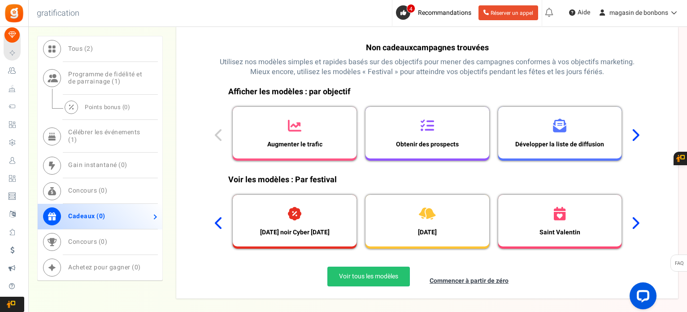
click at [635, 223] on icon at bounding box center [635, 222] width 9 height 13
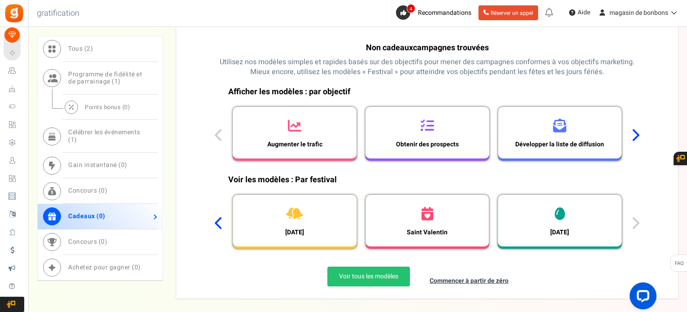
click at [635, 223] on div "Voir les modèles : Par festival [DATE] [DATE] Action de grâces [DATE] noir Cybe…" at bounding box center [427, 214] width 438 height 88
click at [523, 143] on font "Développer la liste de diffusion" at bounding box center [560, 144] width 89 height 9
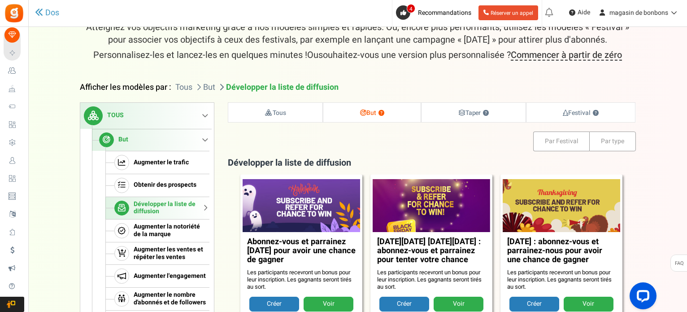
scroll to position [90, 0]
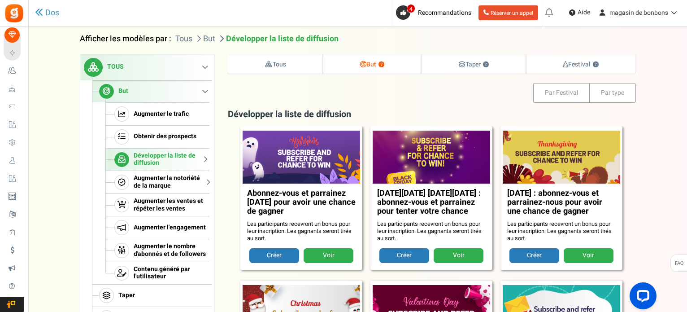
click at [162, 180] on font "Augmenter la notoriété de la marque" at bounding box center [167, 181] width 66 height 17
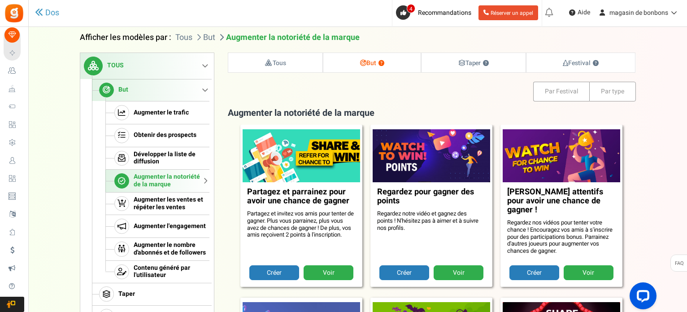
scroll to position [92, 0]
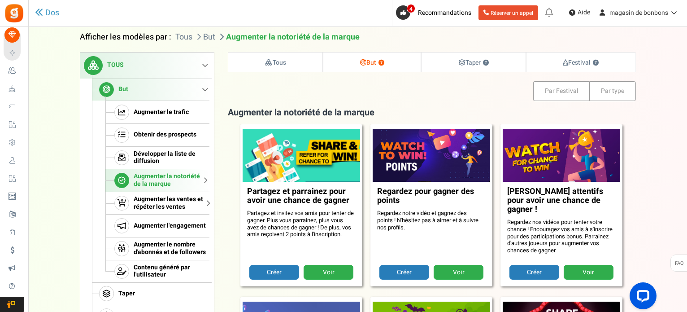
click at [150, 202] on font "Augmenter les ventes et répéter les ventes" at bounding box center [169, 202] width 70 height 17
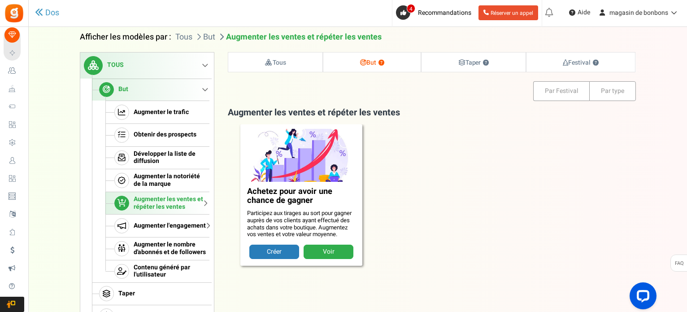
click at [167, 234] on link "Augmenter l'engagement" at bounding box center [157, 225] width 104 height 23
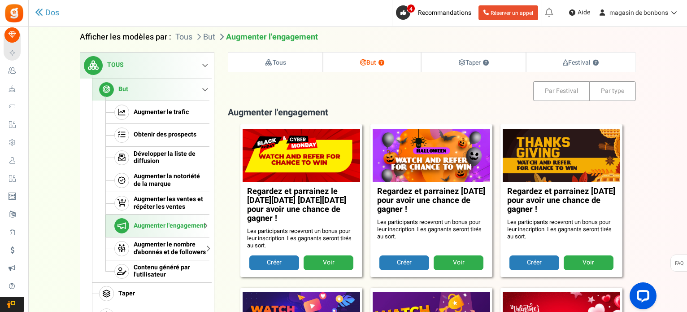
click at [171, 243] on font "Augmenter le nombre d'abonnés et de followers" at bounding box center [170, 248] width 72 height 17
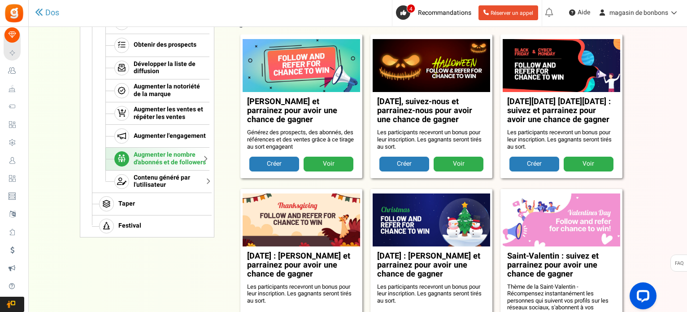
click at [163, 180] on font "Contenu généré par l'utilisateur" at bounding box center [162, 181] width 57 height 17
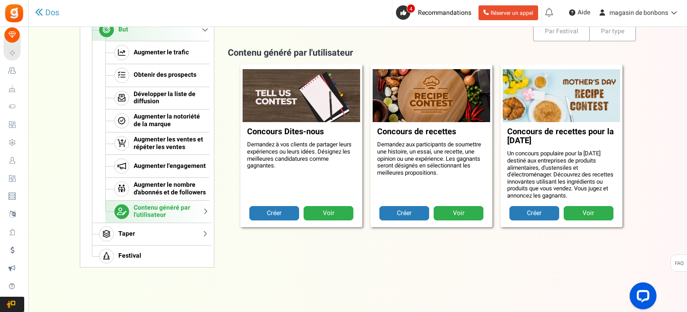
click at [170, 235] on link "Taper" at bounding box center [151, 234] width 118 height 22
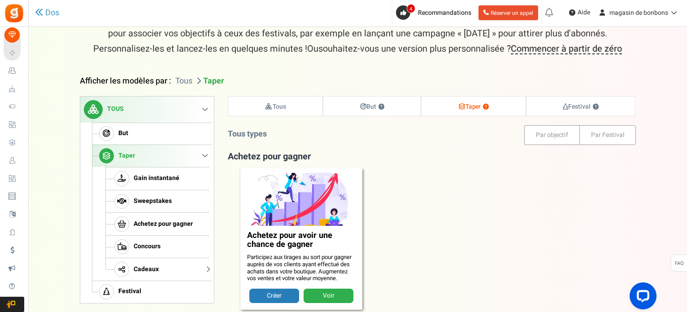
scroll to position [90, 0]
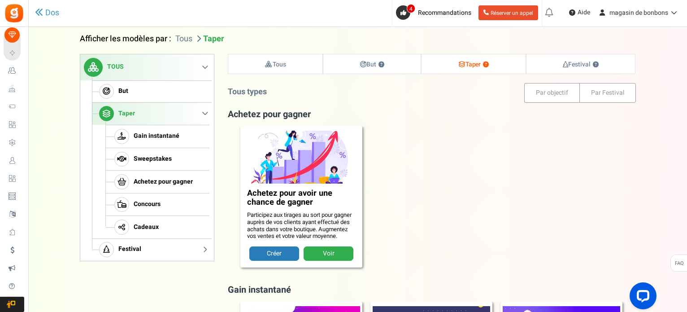
click at [131, 246] on font "Festival" at bounding box center [129, 248] width 23 height 9
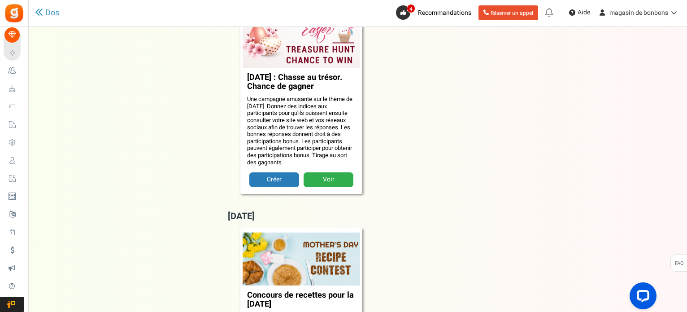
scroll to position [1348, 0]
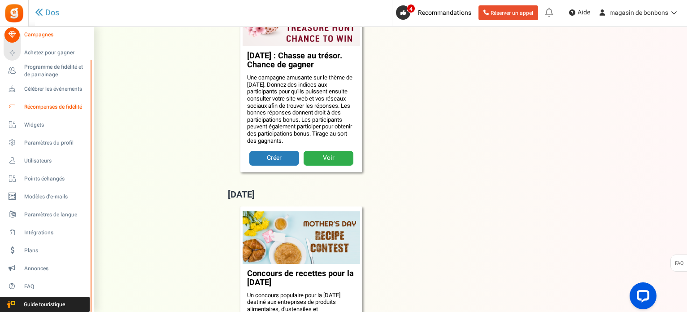
click at [44, 109] on font "Récompenses de fidélité" at bounding box center [53, 107] width 58 height 8
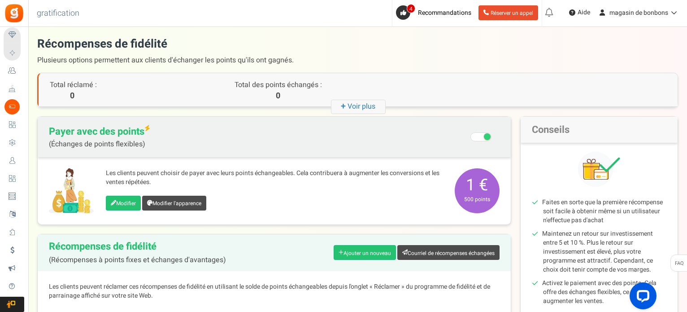
scroll to position [45, 0]
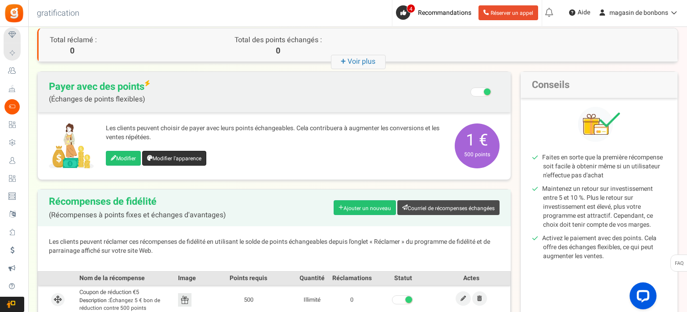
click at [180, 161] on font "Modifier l'apparence" at bounding box center [177, 158] width 49 height 8
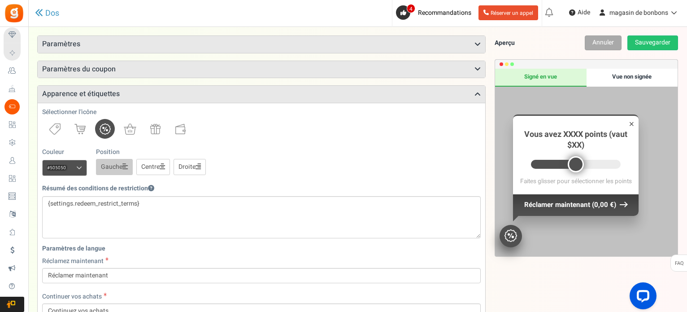
scroll to position [48, 0]
click at [102, 71] on font "Paramètres du coupon" at bounding box center [79, 69] width 74 height 11
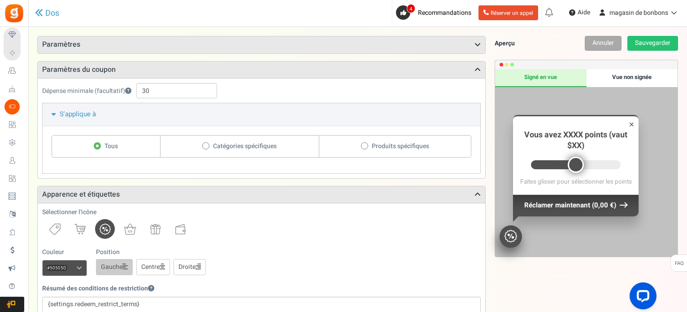
click at [109, 41] on h3 "Paramètres" at bounding box center [262, 44] width 448 height 17
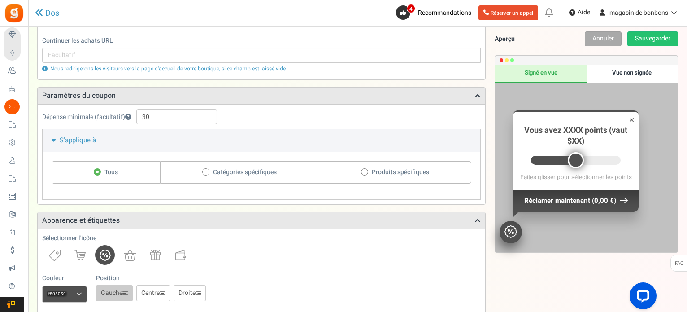
scroll to position [0, 0]
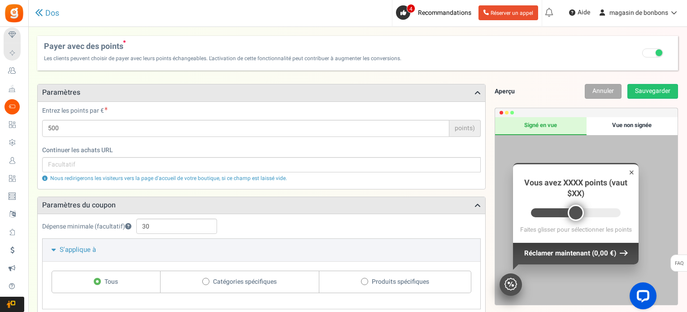
click at [603, 124] on div "Vue non signée" at bounding box center [632, 126] width 91 height 18
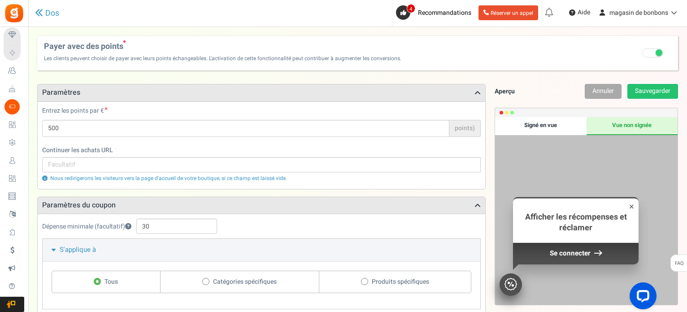
click at [555, 122] on font "Signé en vue" at bounding box center [541, 125] width 33 height 9
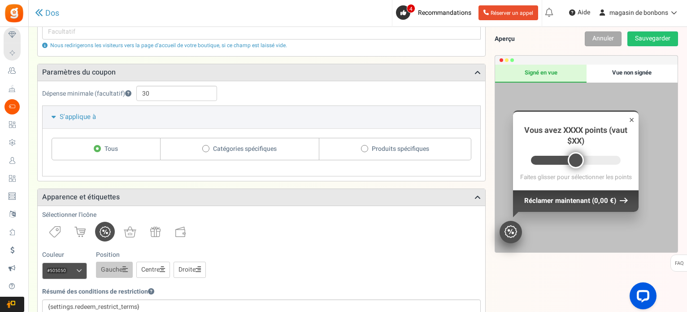
scroll to position [135, 0]
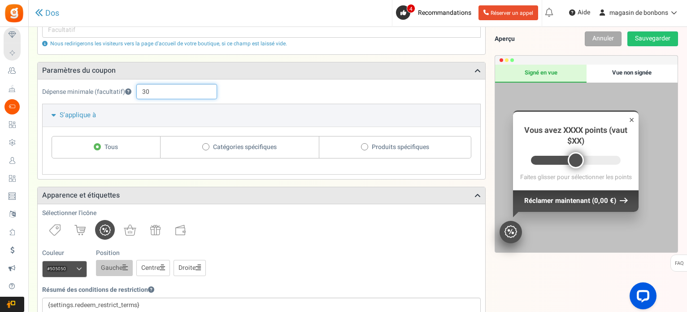
click at [155, 92] on input "30" at bounding box center [176, 91] width 81 height 15
type input "3"
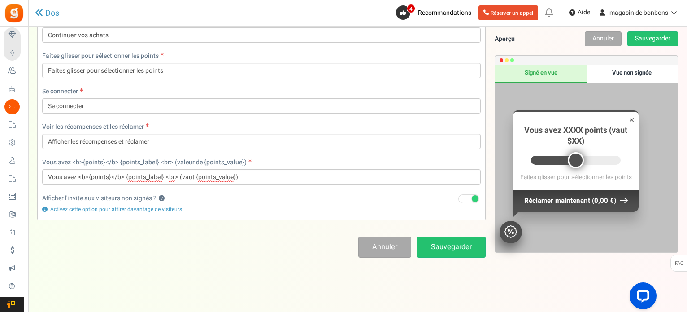
scroll to position [516, 0]
type input "10"
click at [425, 244] on link "Sauvegarder" at bounding box center [451, 246] width 69 height 21
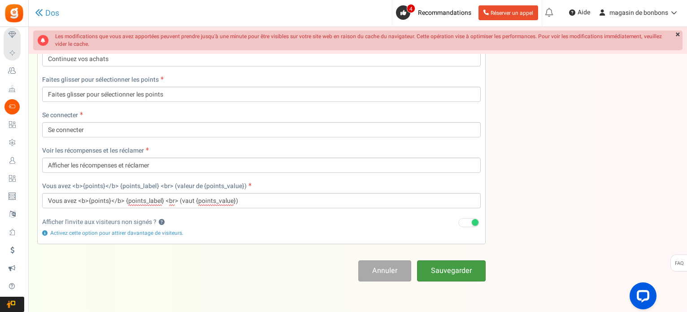
scroll to position [30, 0]
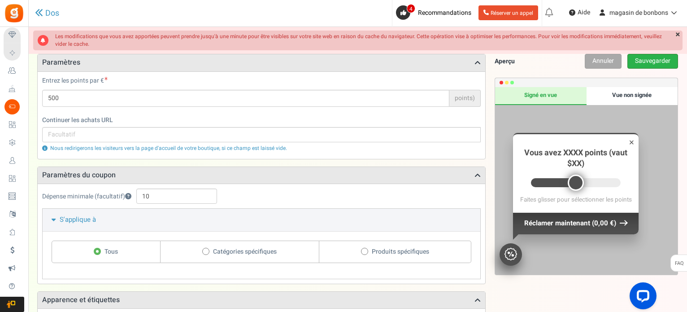
click at [668, 57] on font "Sauvegarder" at bounding box center [652, 60] width 35 height 9
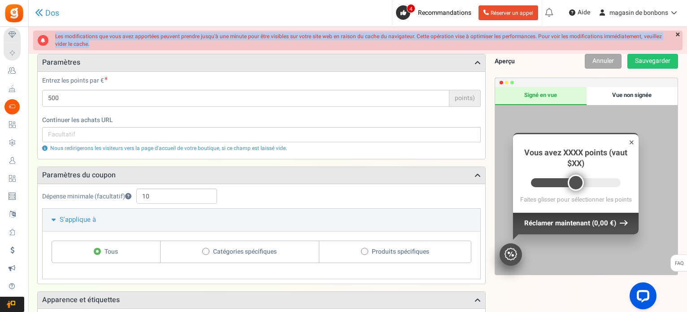
drag, startPoint x: 90, startPoint y: 41, endPoint x: 76, endPoint y: 35, distance: 14.9
click at [52, 35] on div "Les modifications que vous avez apportées peuvent prendre jusqu'à une minute po…" at bounding box center [358, 41] width 650 height 20
copy div "Les modifications que vous avez apportées peuvent prendre jusqu'à une minute po…"
